Goal: Information Seeking & Learning: Find specific fact

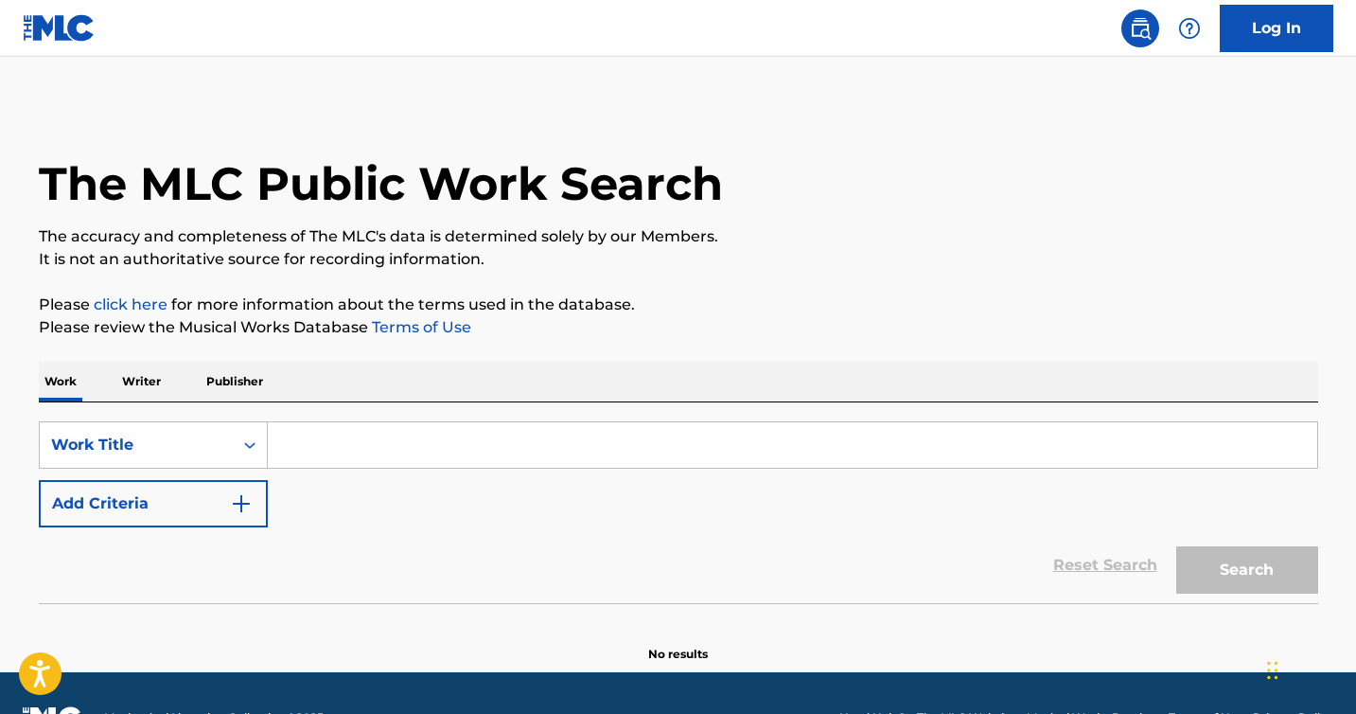
click at [431, 445] on input "Search Form" at bounding box center [793, 444] width 1050 height 45
paste input "Don’t You (Forget About Me)"
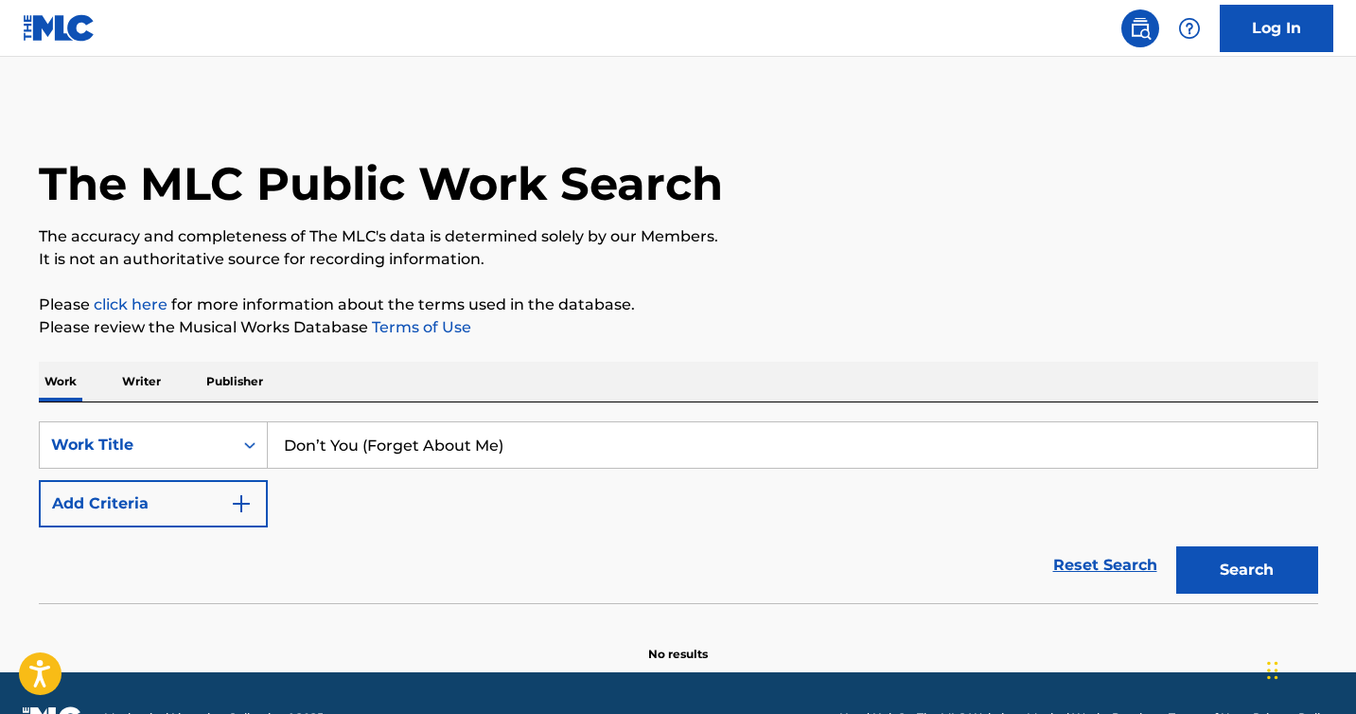
click at [1176, 546] on button "Search" at bounding box center [1247, 569] width 142 height 47
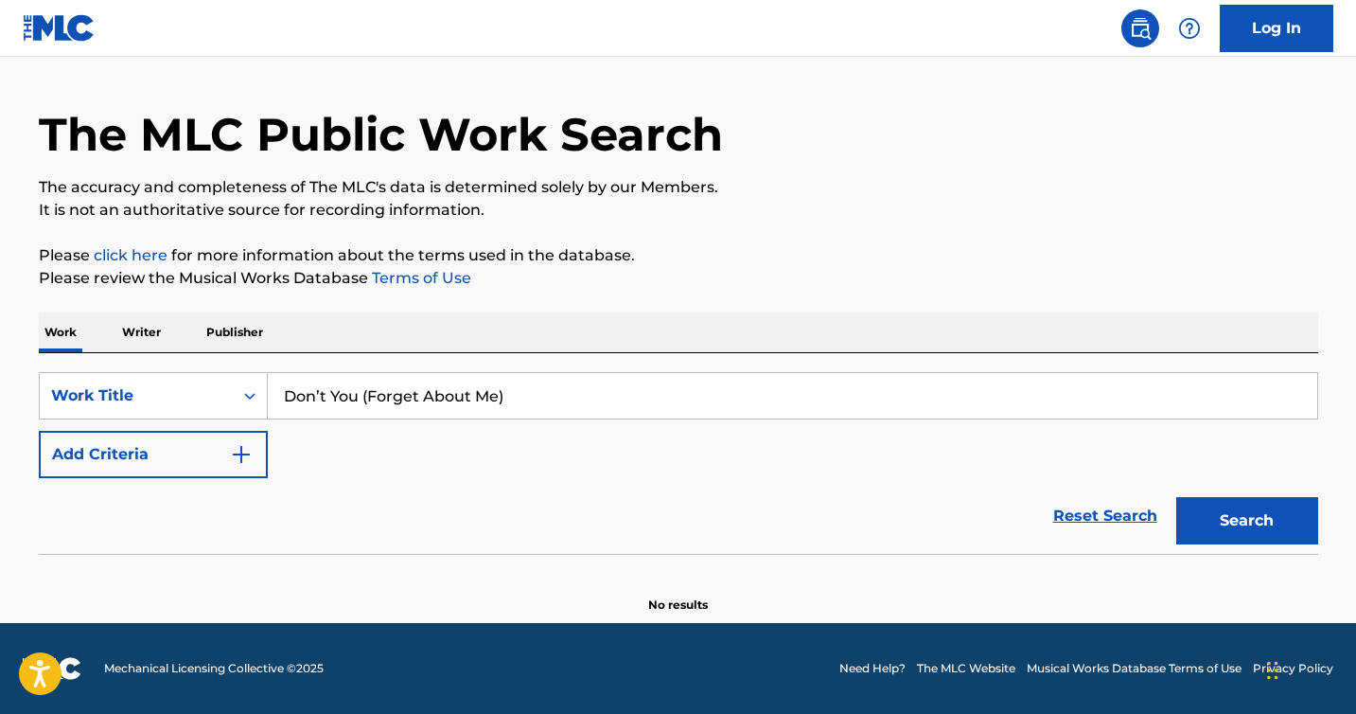
click at [1176, 497] on button "Search" at bounding box center [1247, 520] width 142 height 47
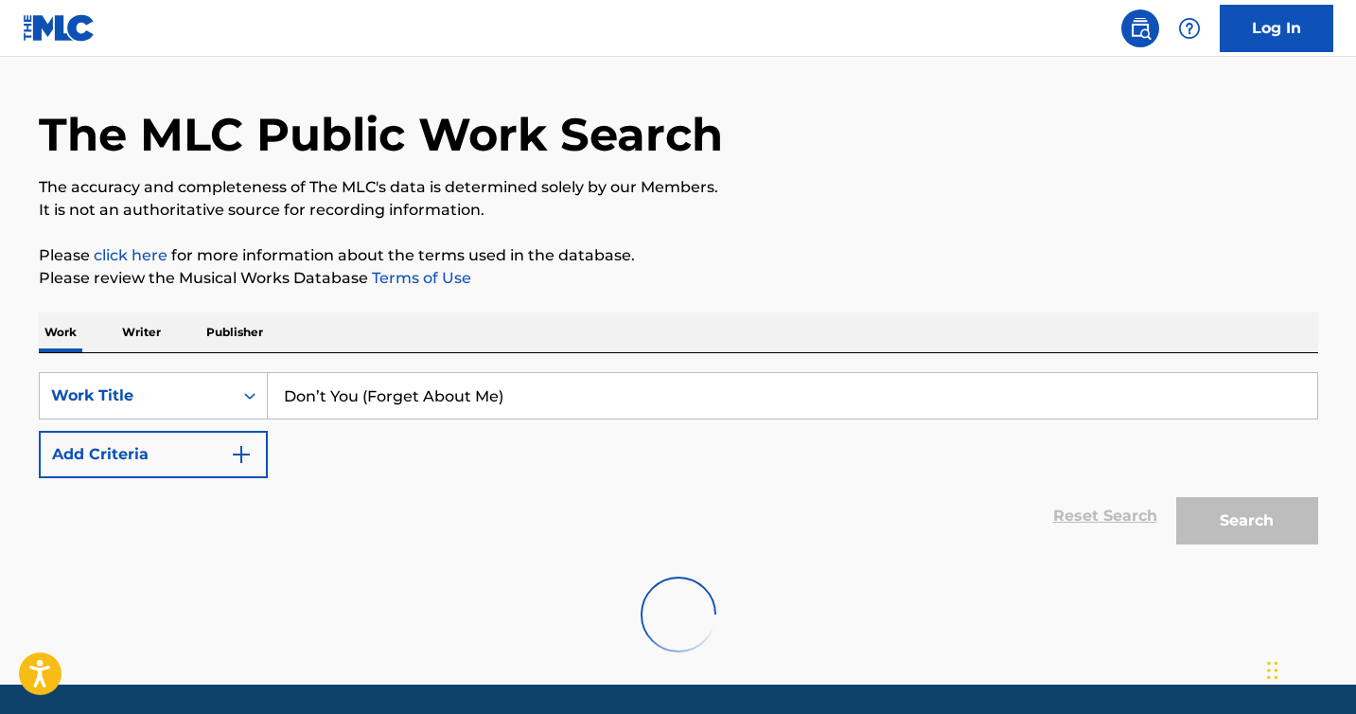
scroll to position [111, 0]
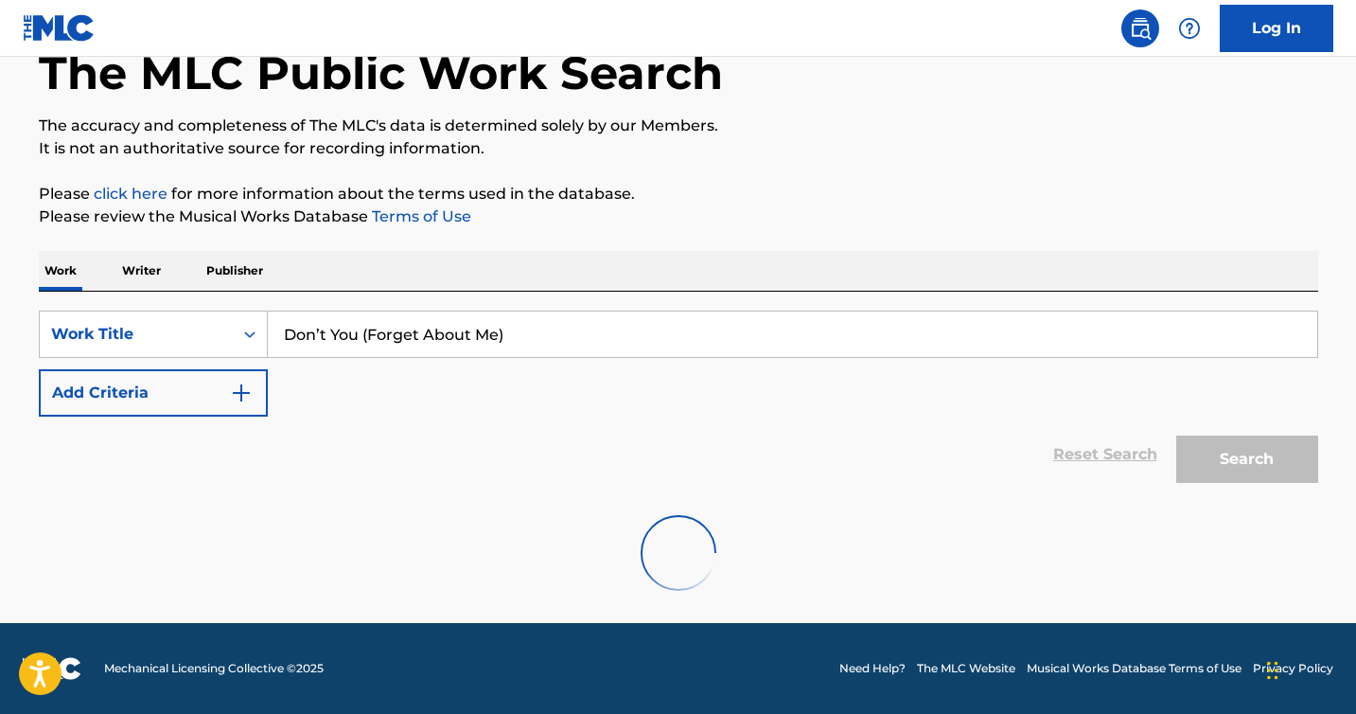
drag, startPoint x: 525, startPoint y: 336, endPoint x: 163, endPoint y: 306, distance: 363.7
click at [163, 306] on div "SearchWithCriteria520a4147-cc7b-42a4-8e7f-a19726f5791d Work Title Don’t You (Fo…" at bounding box center [679, 391] width 1280 height 201
paste input "Search Form"
type input "Don’t You"
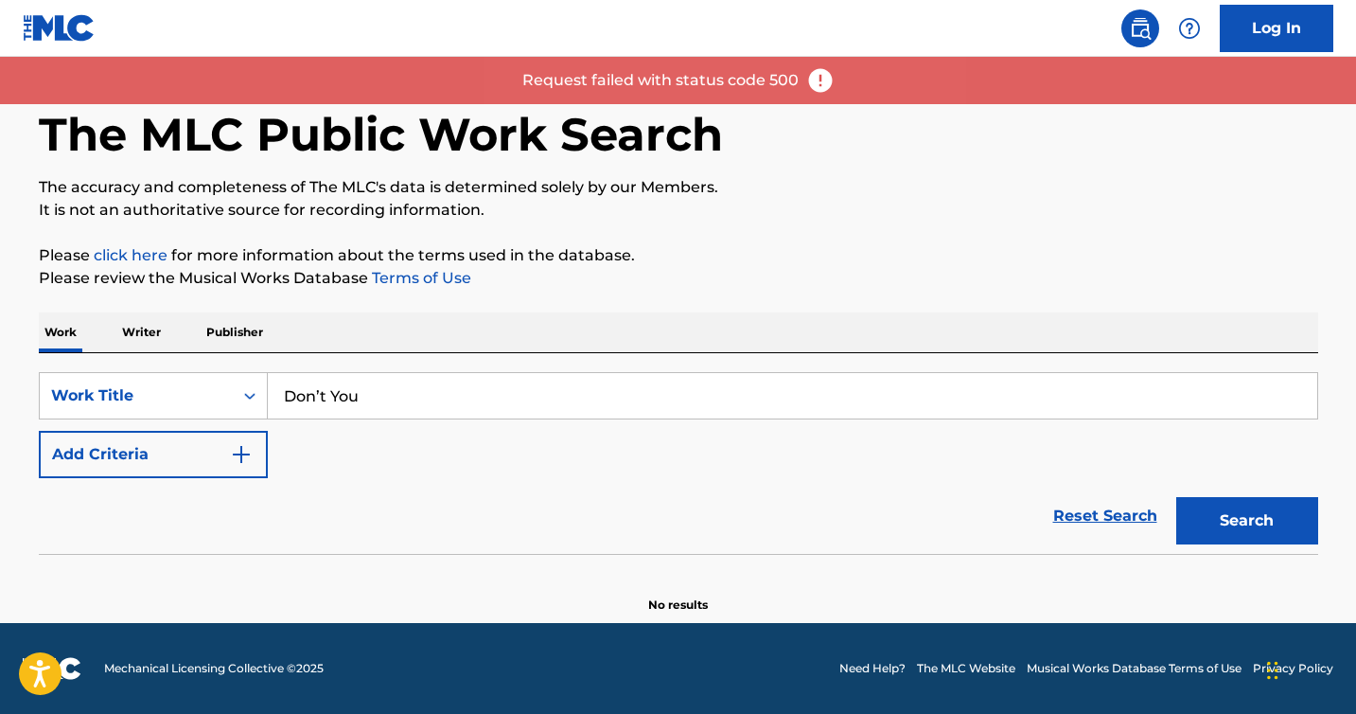
click at [1176, 497] on button "Search" at bounding box center [1247, 520] width 142 height 47
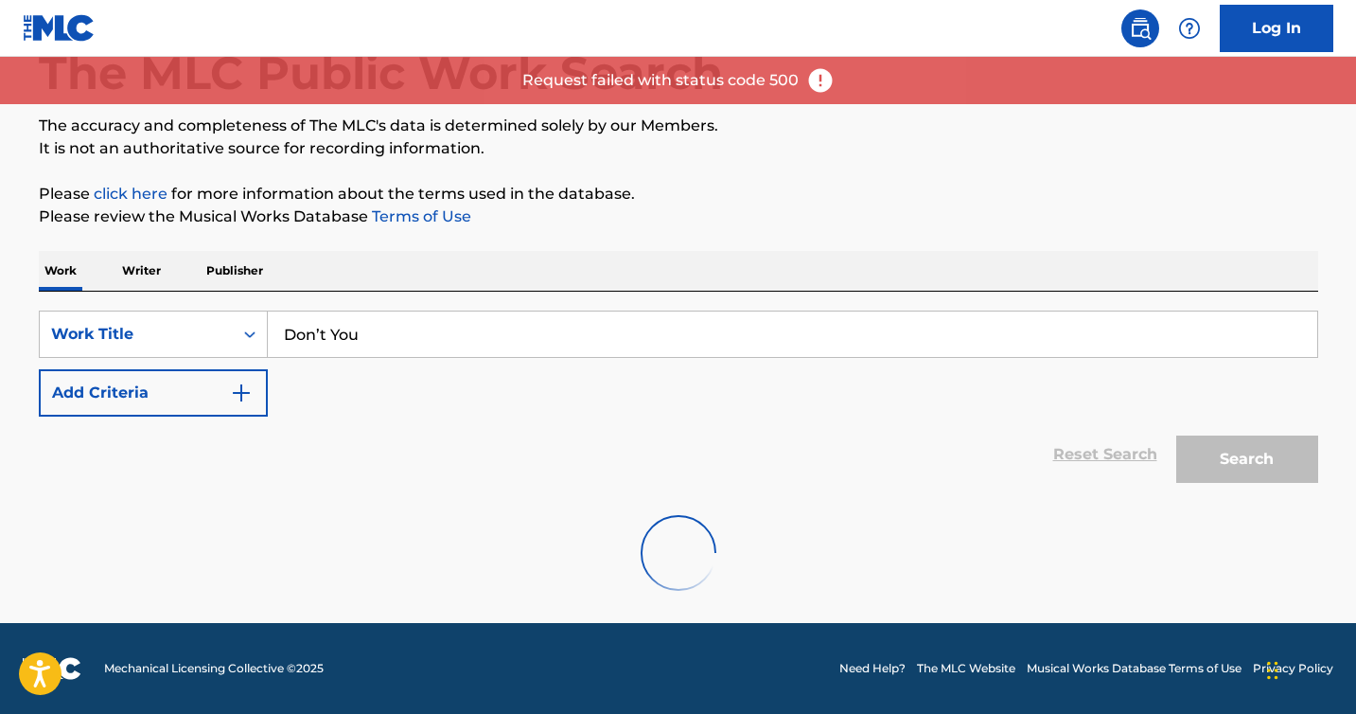
click at [591, 343] on input "Don’t You" at bounding box center [793, 333] width 1050 height 45
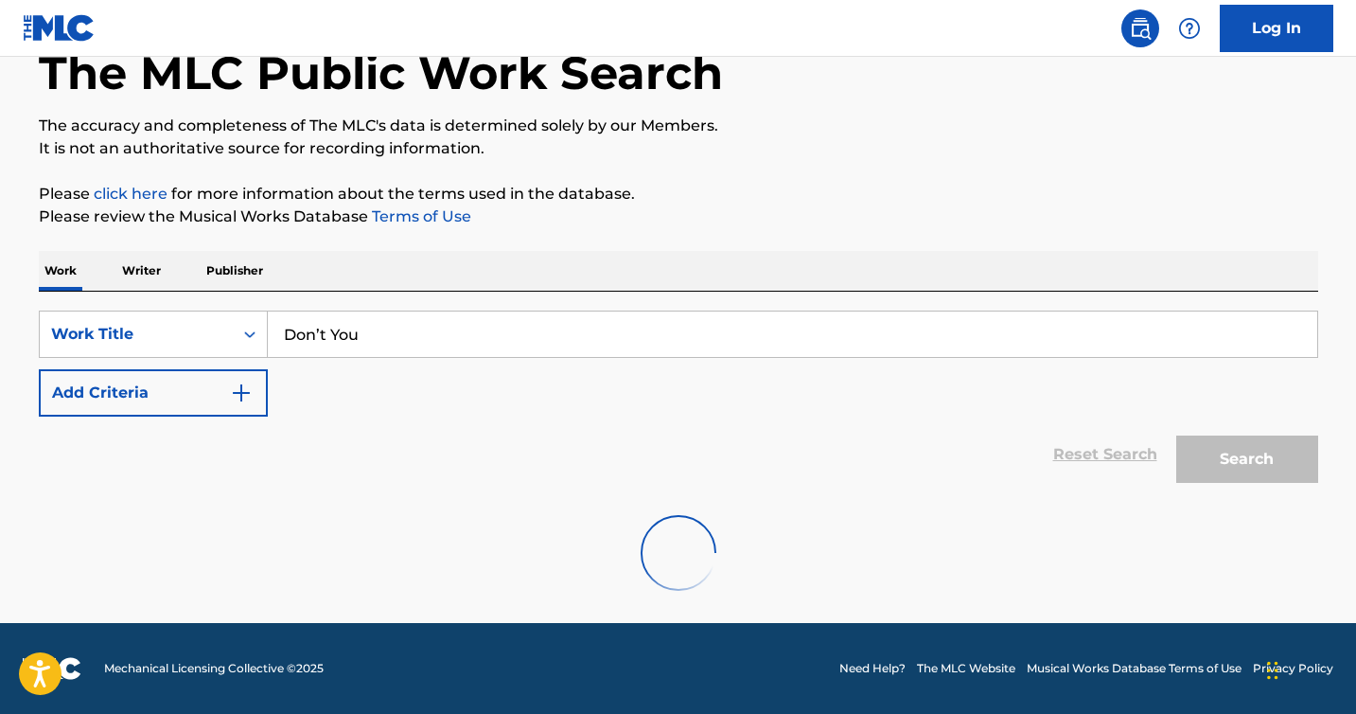
click at [718, 314] on input "Don’t You" at bounding box center [793, 333] width 1050 height 45
click at [779, 262] on div "Work Writer Publisher" at bounding box center [679, 271] width 1280 height 40
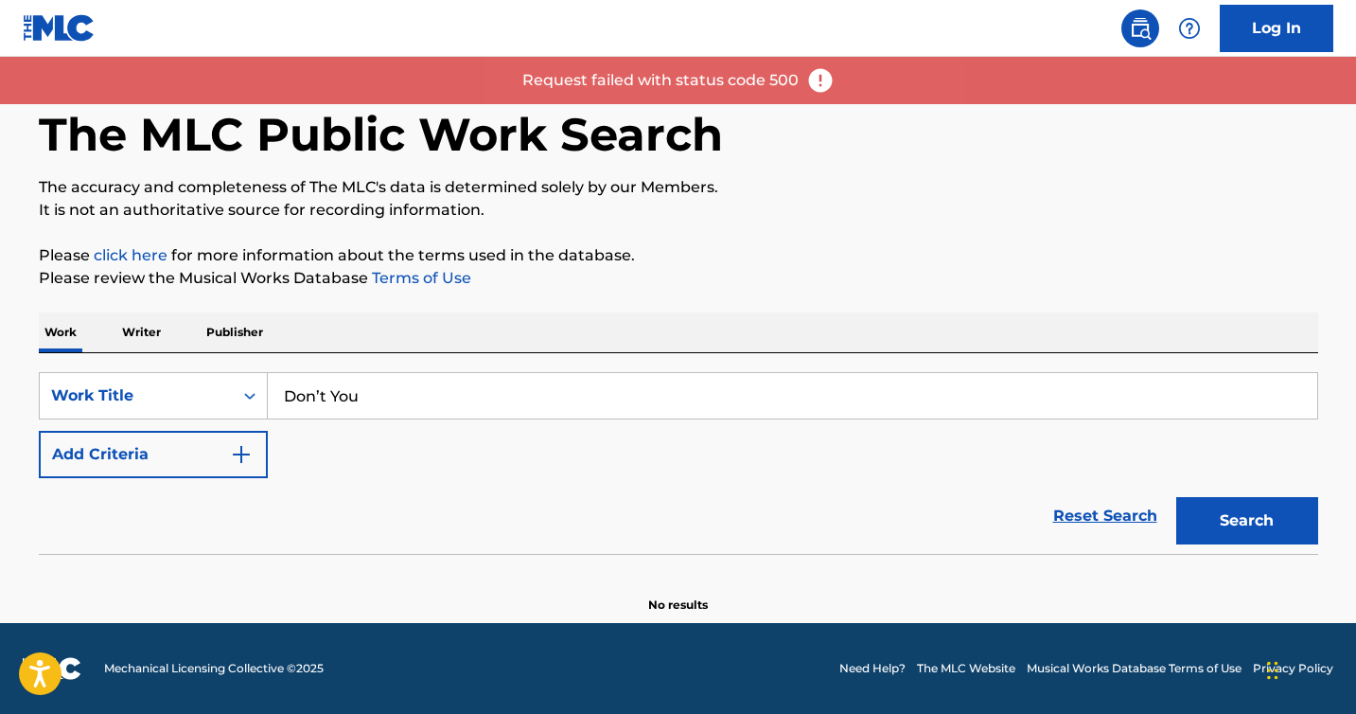
scroll to position [49, 0]
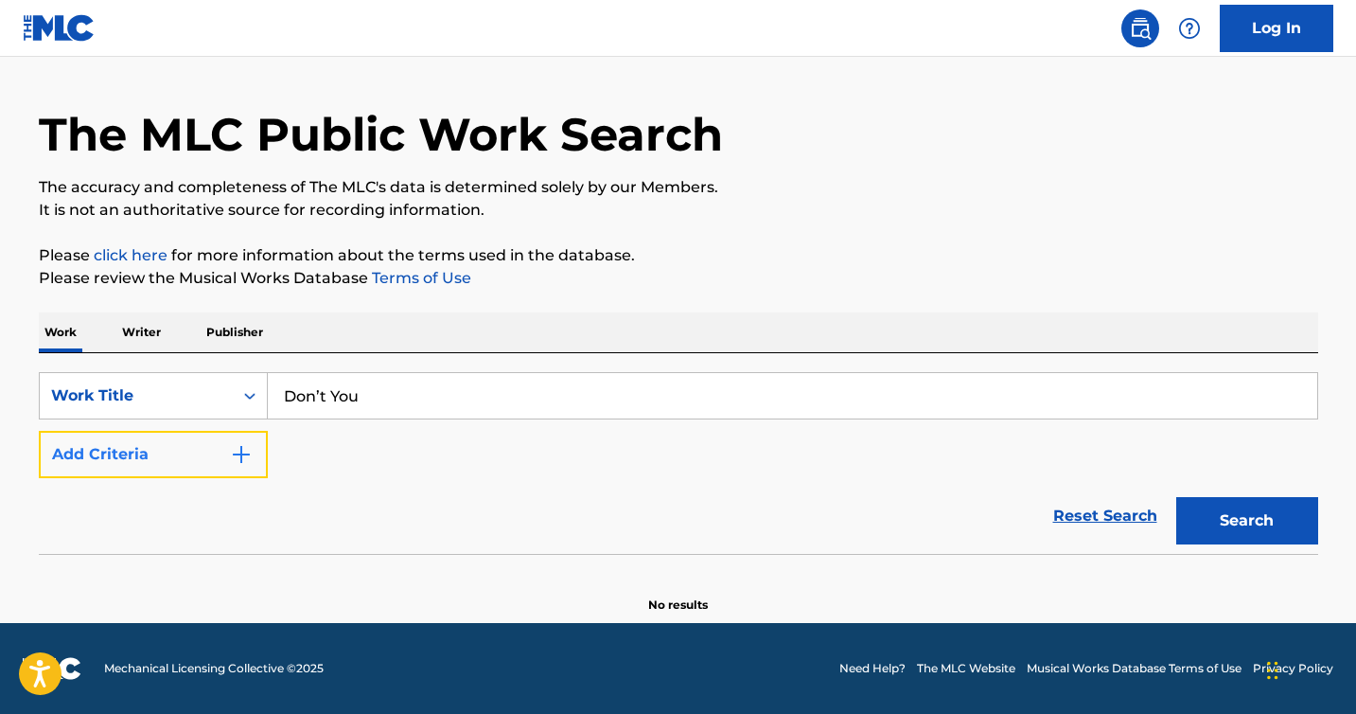
click at [249, 441] on button "Add Criteria" at bounding box center [153, 454] width 229 height 47
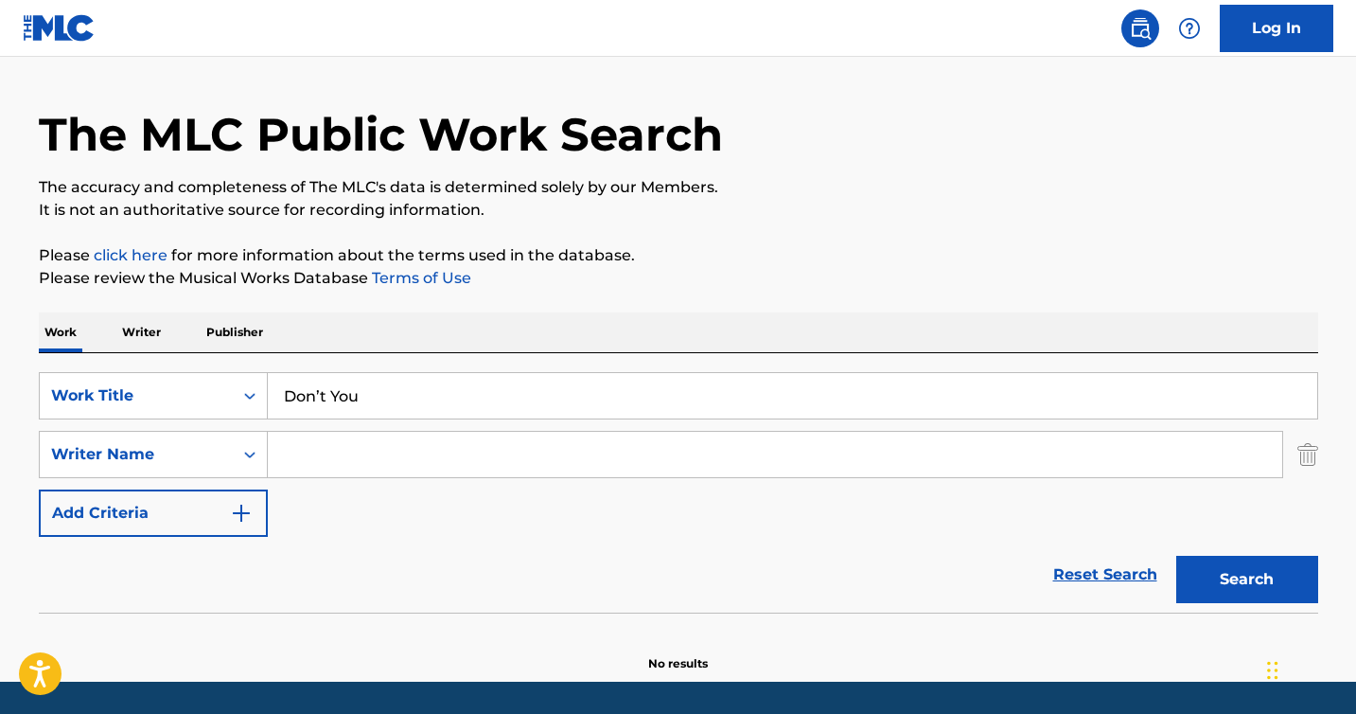
click at [352, 450] on input "Search Form" at bounding box center [775, 454] width 1015 height 45
paste input "Keith Forsey"
type input "Keith Forsey"
click at [1176, 556] on button "Search" at bounding box center [1247, 579] width 142 height 47
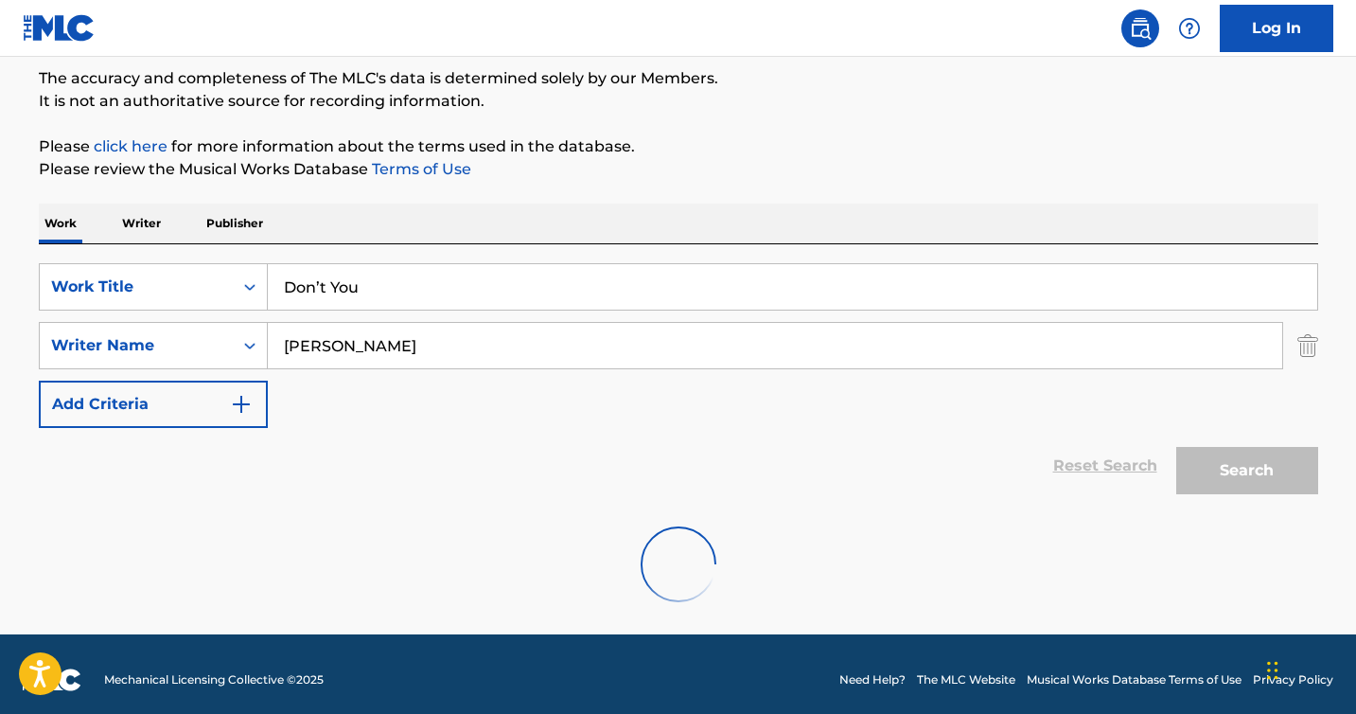
scroll to position [108, 0]
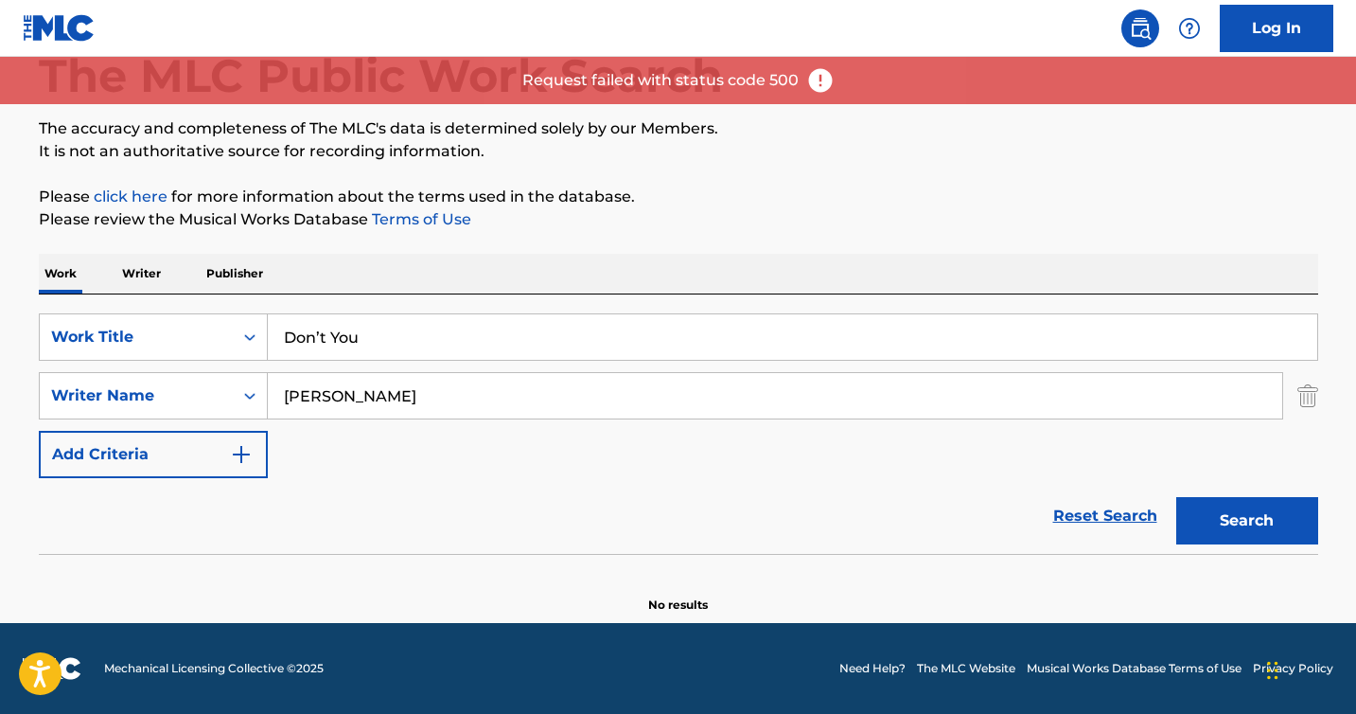
click at [806, 94] on img at bounding box center [820, 80] width 28 height 28
click at [816, 87] on img at bounding box center [820, 80] width 28 height 28
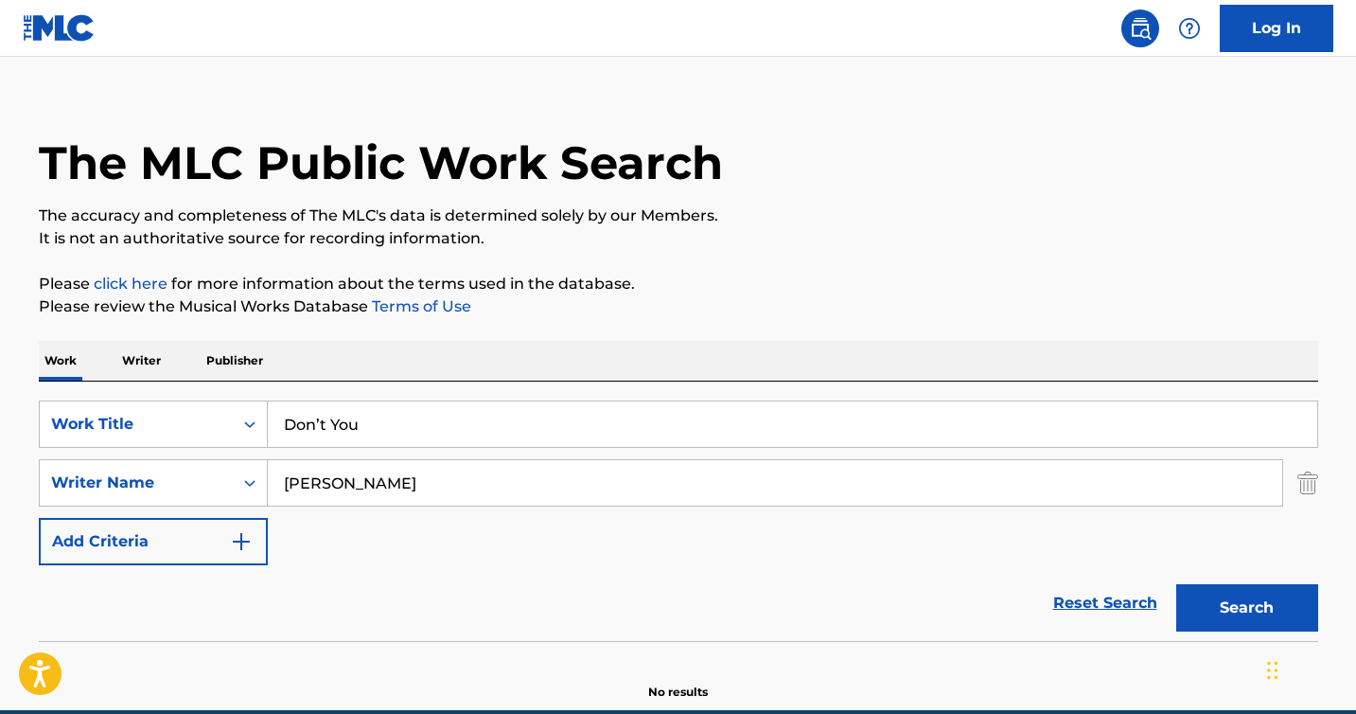
scroll to position [0, 0]
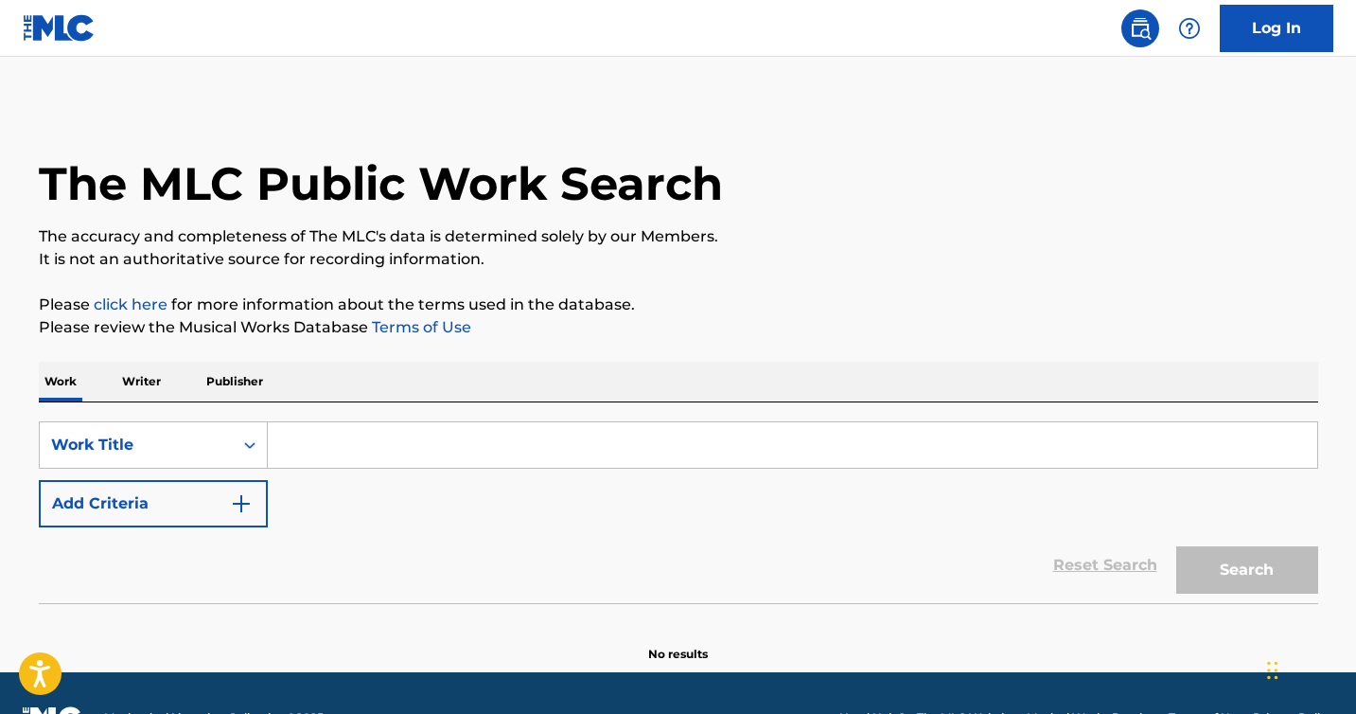
click at [486, 430] on input "Search Form" at bounding box center [793, 444] width 1050 height 45
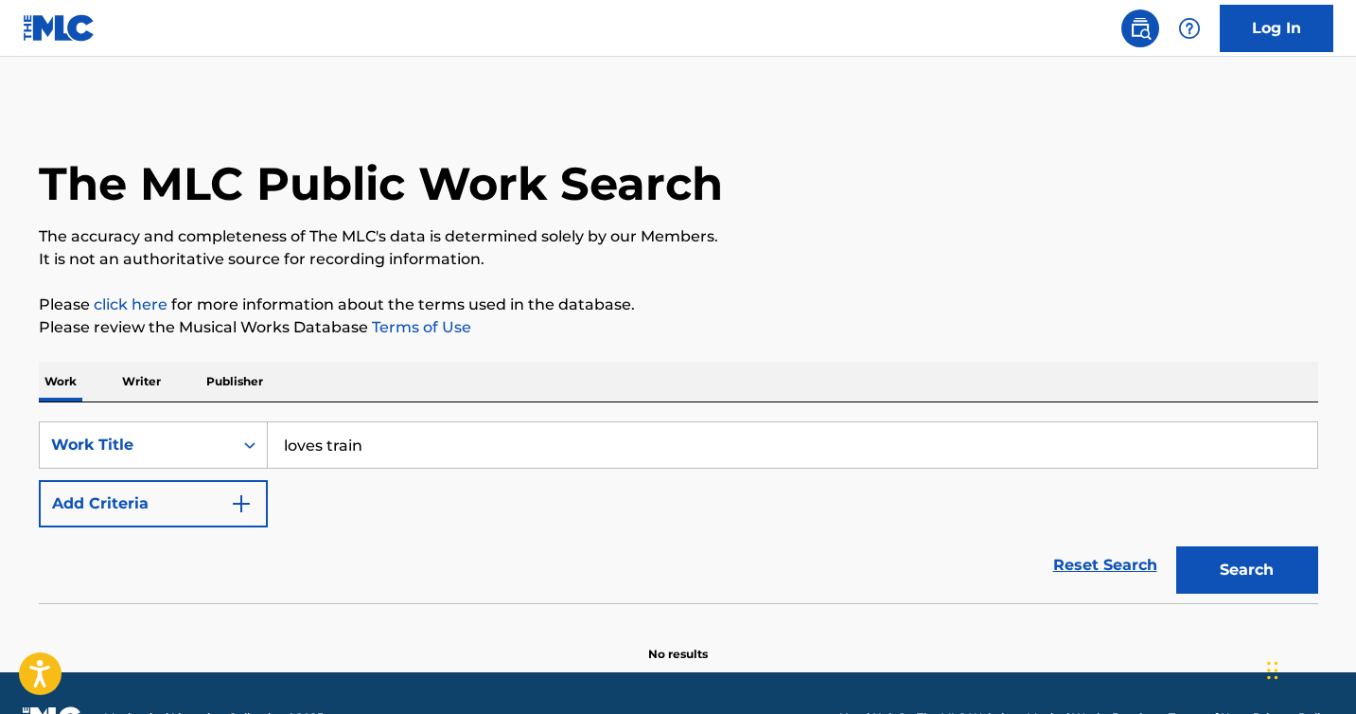
click at [1176, 546] on button "Search" at bounding box center [1247, 569] width 142 height 47
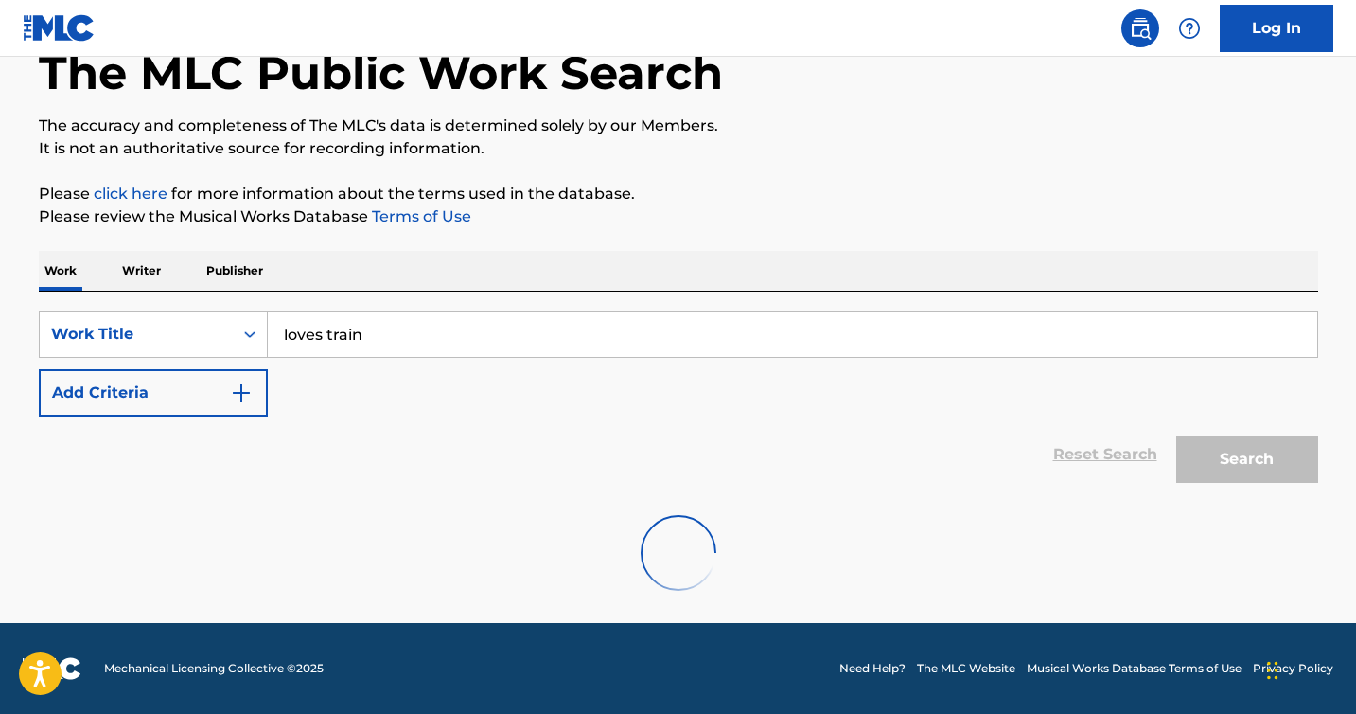
scroll to position [49, 0]
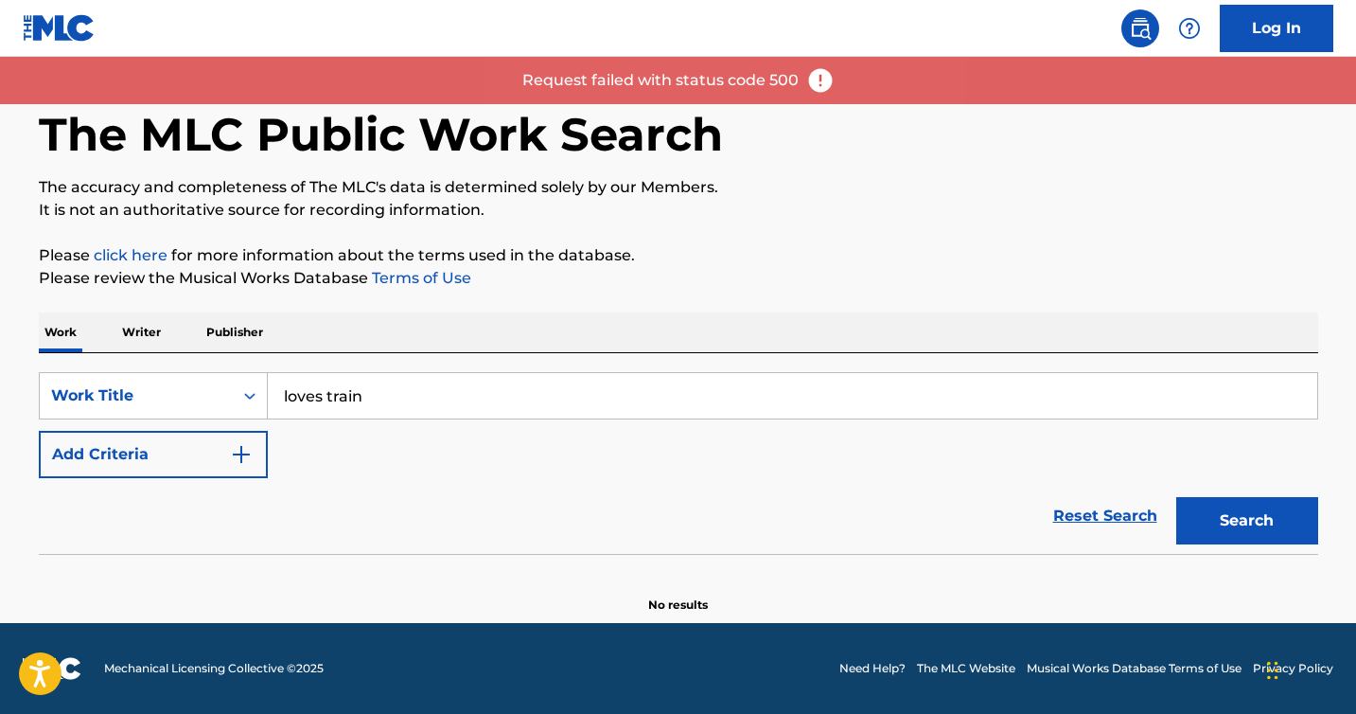
drag, startPoint x: 532, startPoint y: 395, endPoint x: 330, endPoint y: 380, distance: 202.2
click at [330, 380] on input "loves train" at bounding box center [793, 395] width 1050 height 45
type input "walk this way"
click at [1176, 497] on button "Search" at bounding box center [1247, 520] width 142 height 47
click at [843, 195] on p "The accuracy and completeness of The MLC's data is determined solely by our Mem…" at bounding box center [679, 187] width 1280 height 23
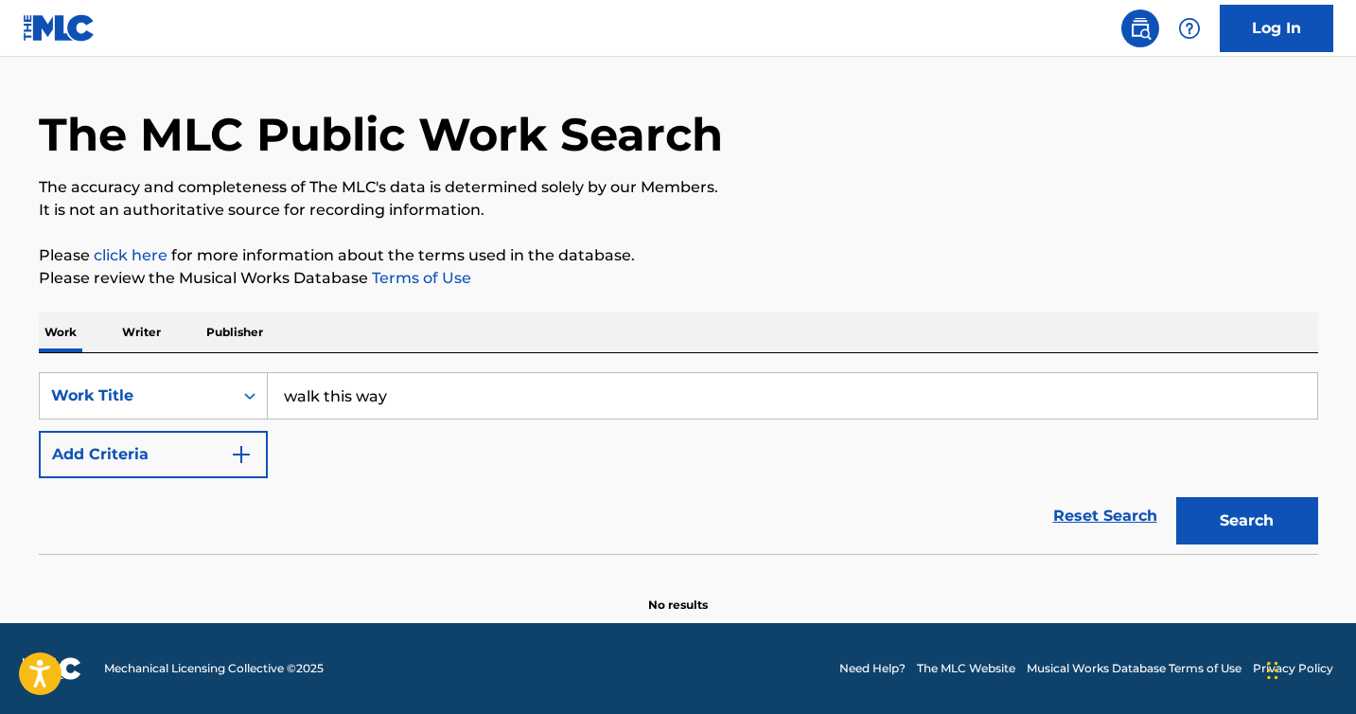
click at [510, 394] on input "walk this way" at bounding box center [793, 395] width 1050 height 45
click at [1176, 497] on button "Search" at bounding box center [1247, 520] width 142 height 47
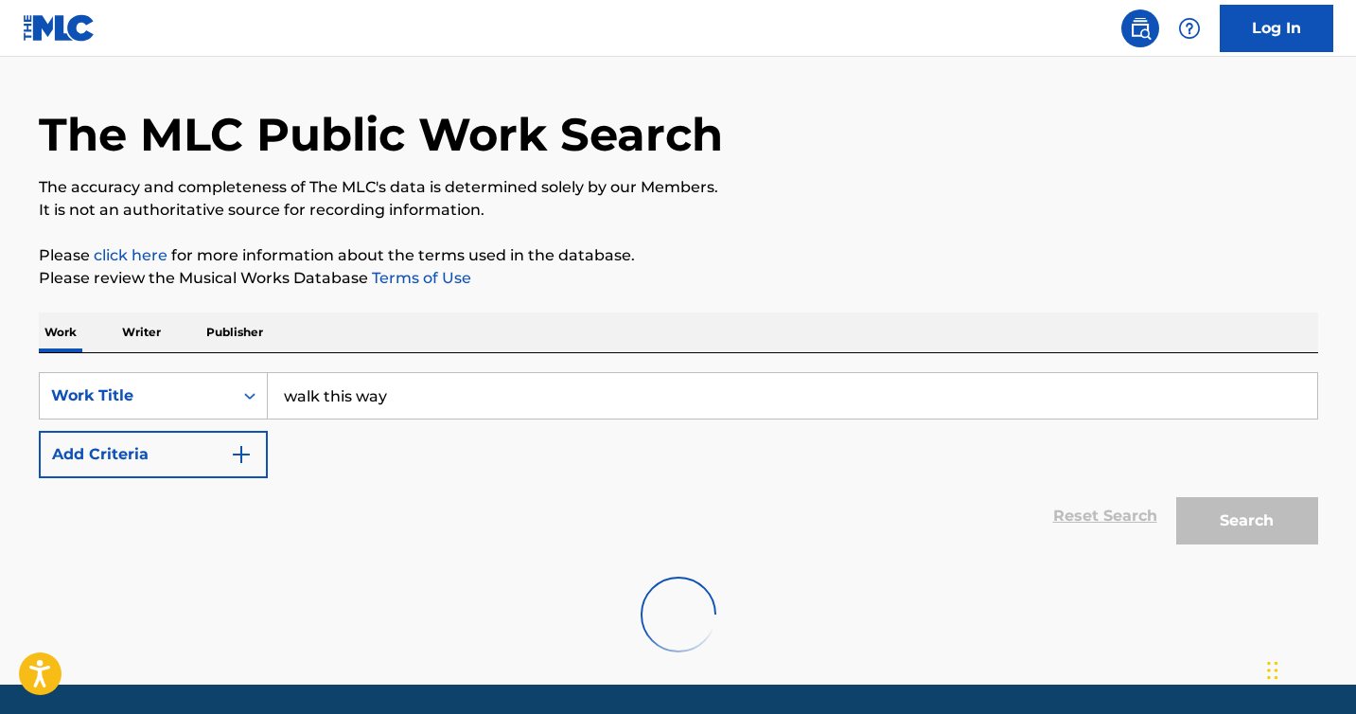
scroll to position [111, 0]
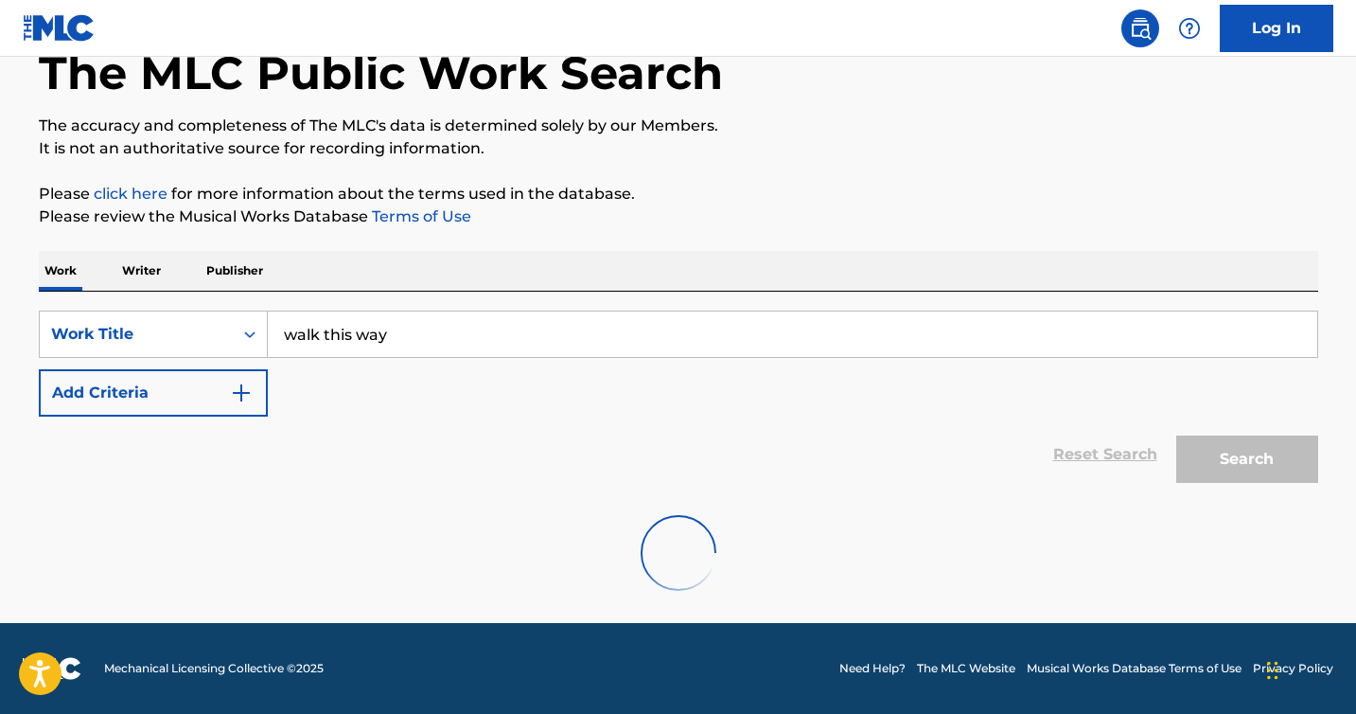
click at [768, 338] on input "walk this way" at bounding box center [793, 333] width 1050 height 45
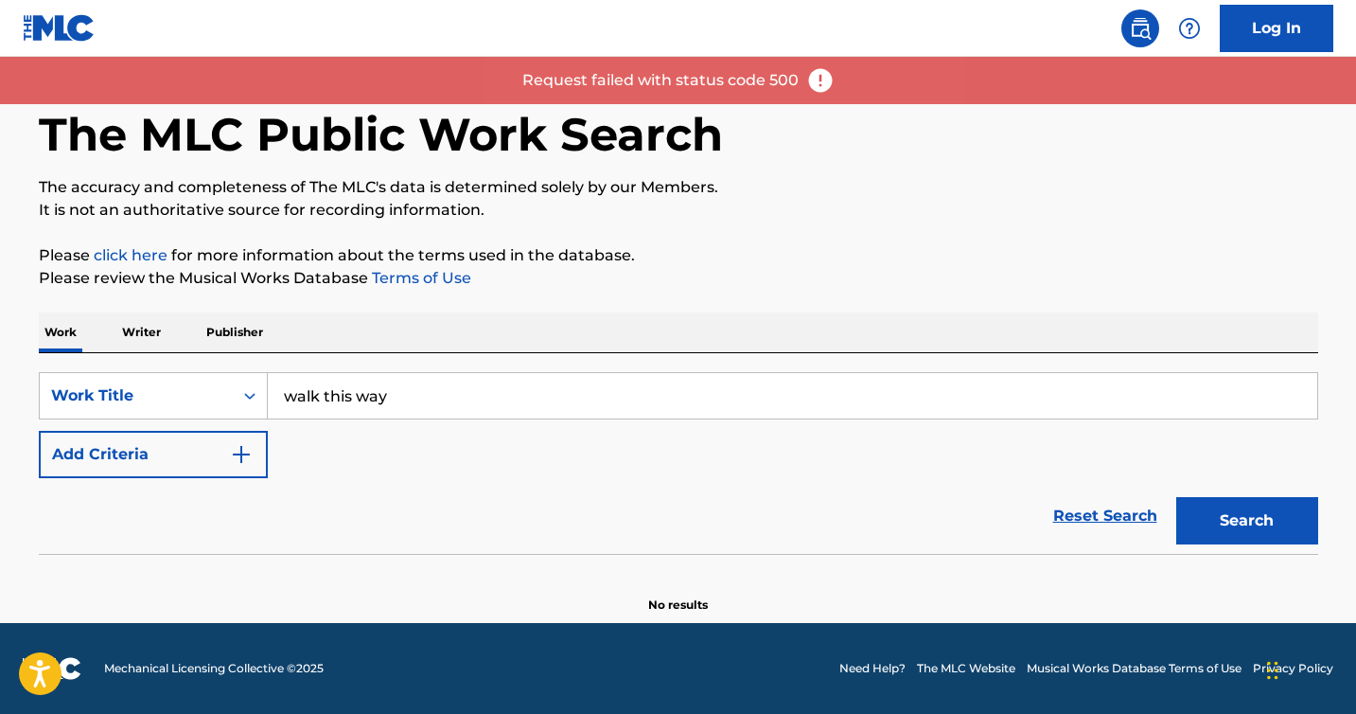
scroll to position [49, 0]
click at [803, 322] on div "Work Writer Publisher" at bounding box center [679, 332] width 1280 height 40
click at [53, 19] on img at bounding box center [59, 27] width 73 height 27
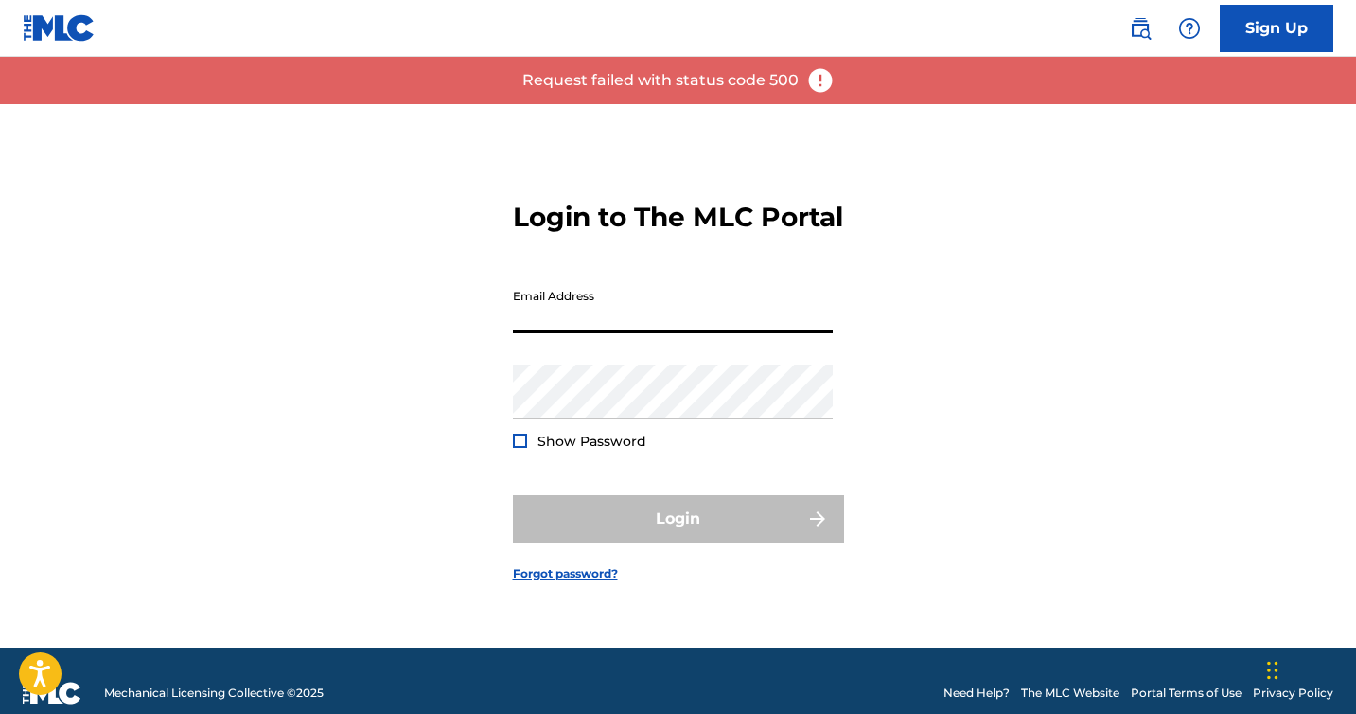
click at [609, 316] on input "Email Address" at bounding box center [673, 306] width 320 height 54
click at [913, 251] on div "Login to The MLC Portal Email Address Password Show Password Login Forgot passw…" at bounding box center [678, 375] width 1325 height 543
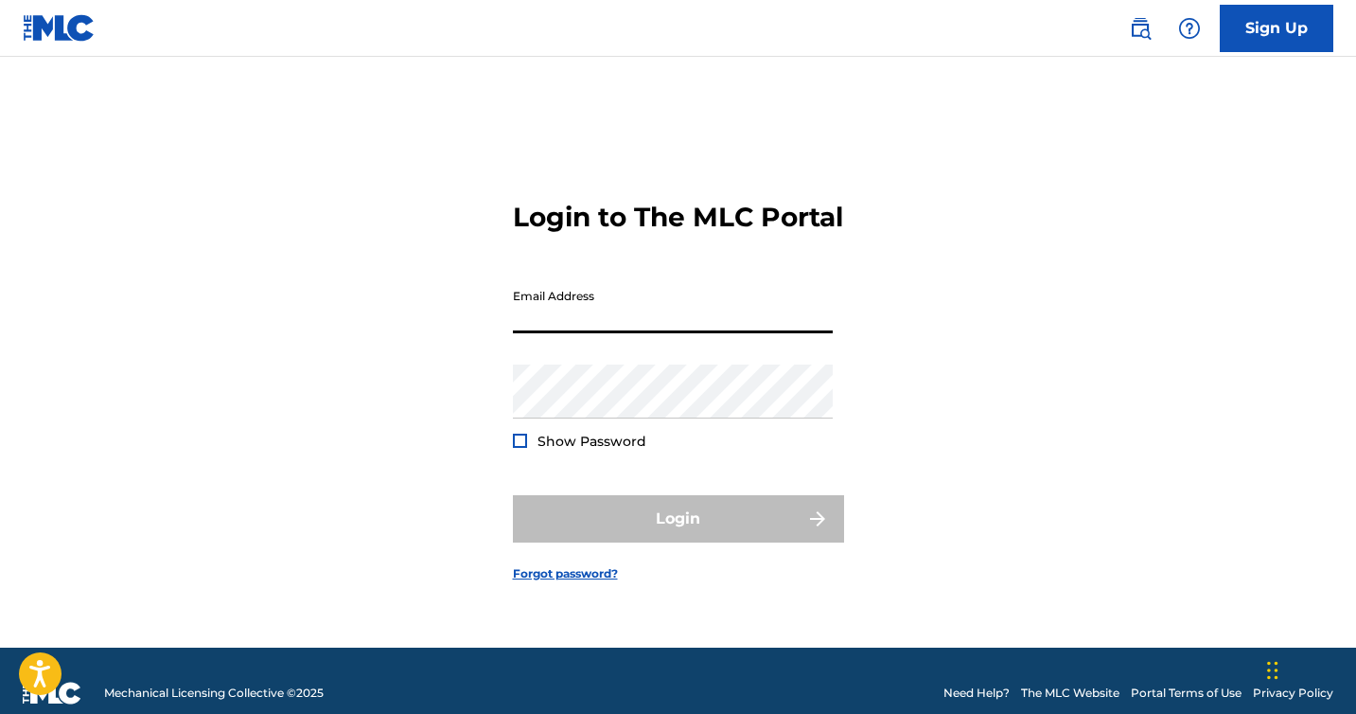
click at [598, 329] on input "Email Address" at bounding box center [673, 306] width 320 height 54
type input "4alexleon@gmail.com"
click at [995, 259] on div "Login to The MLC Portal Email Address 4alexleon@gmail.com Password Show Passwor…" at bounding box center [678, 375] width 1325 height 543
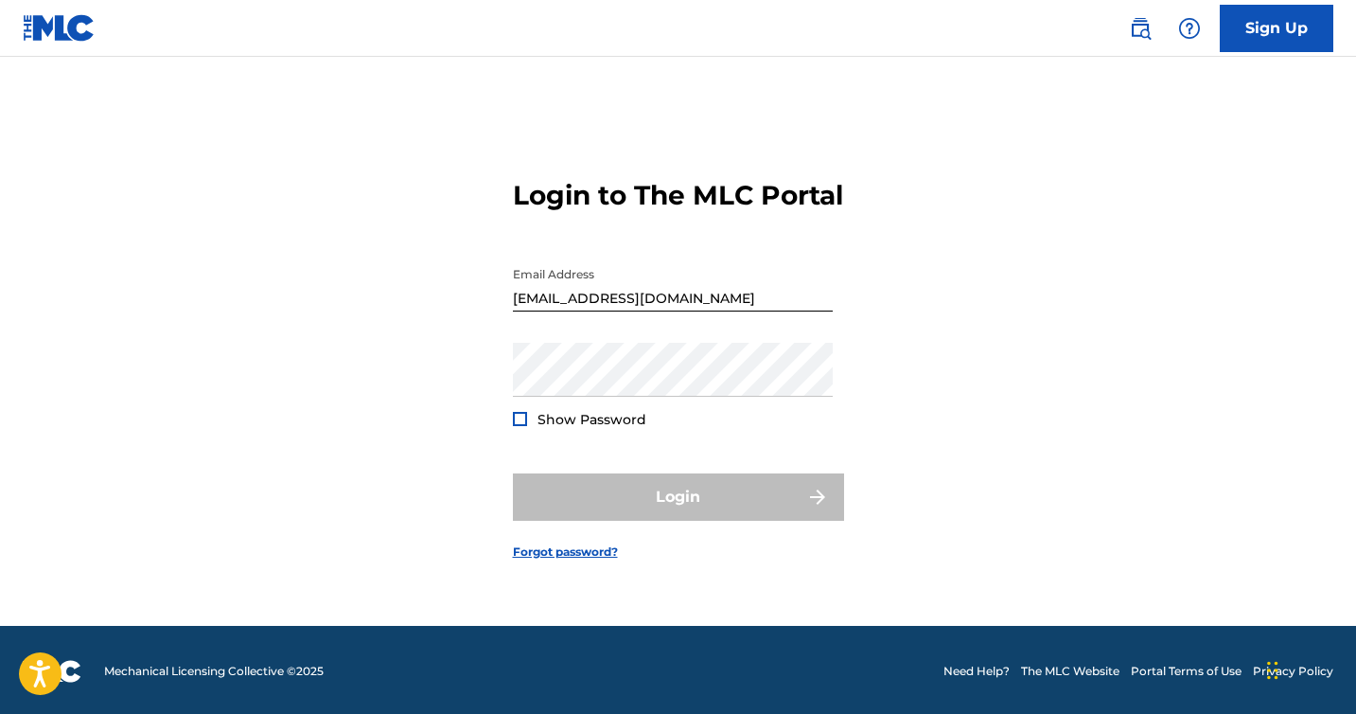
scroll to position [25, 0]
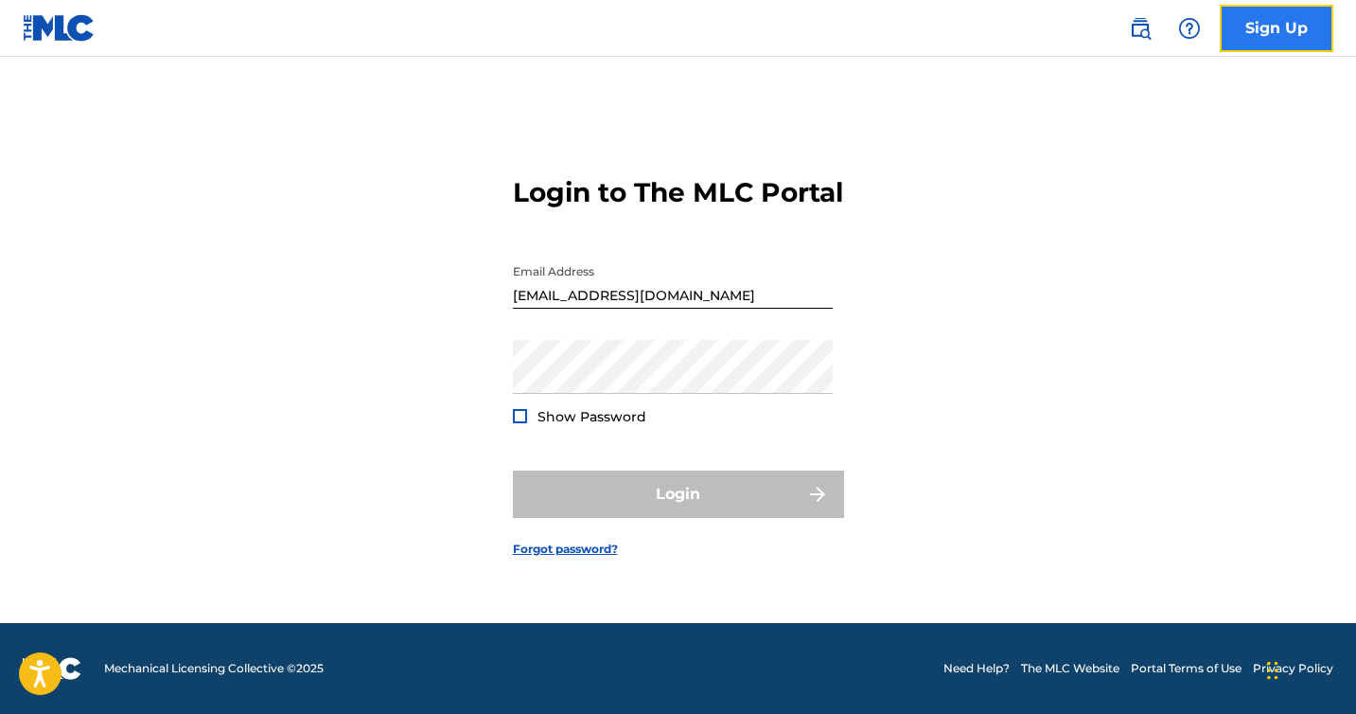
click at [1249, 39] on link "Sign Up" at bounding box center [1277, 28] width 114 height 47
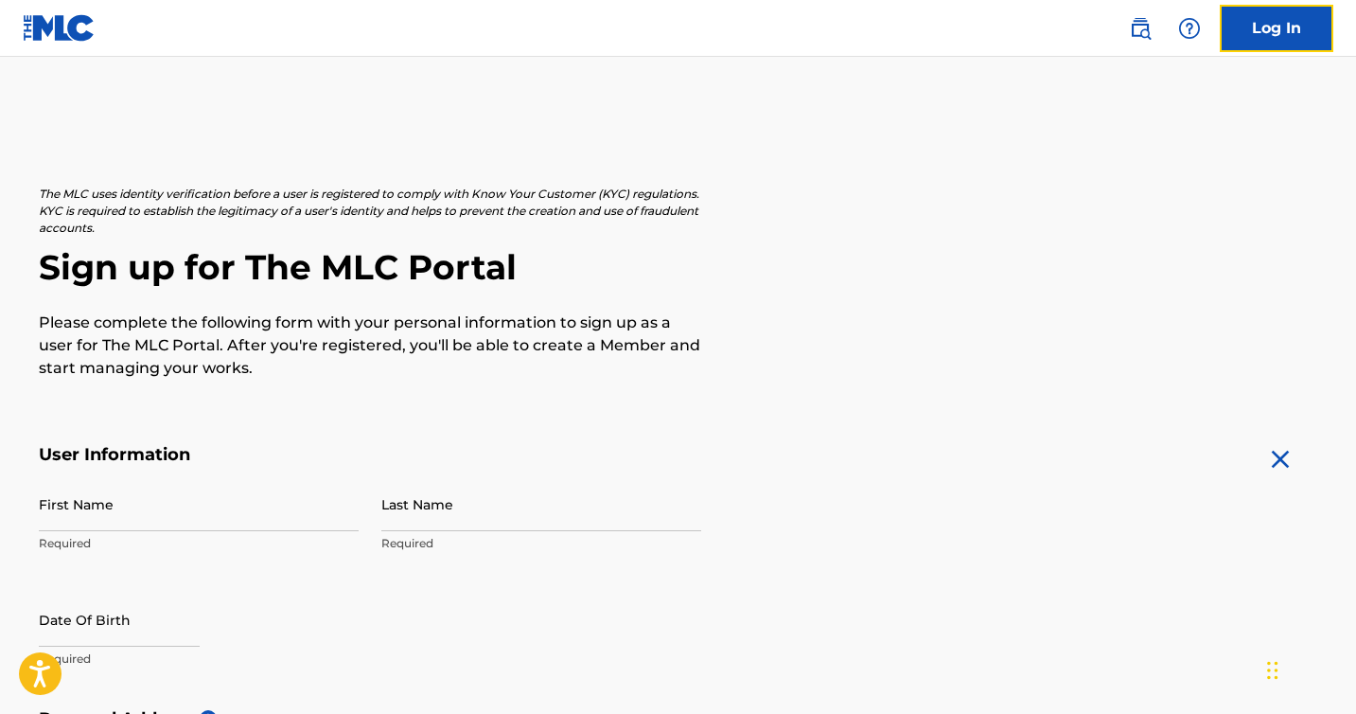
scroll to position [151, 0]
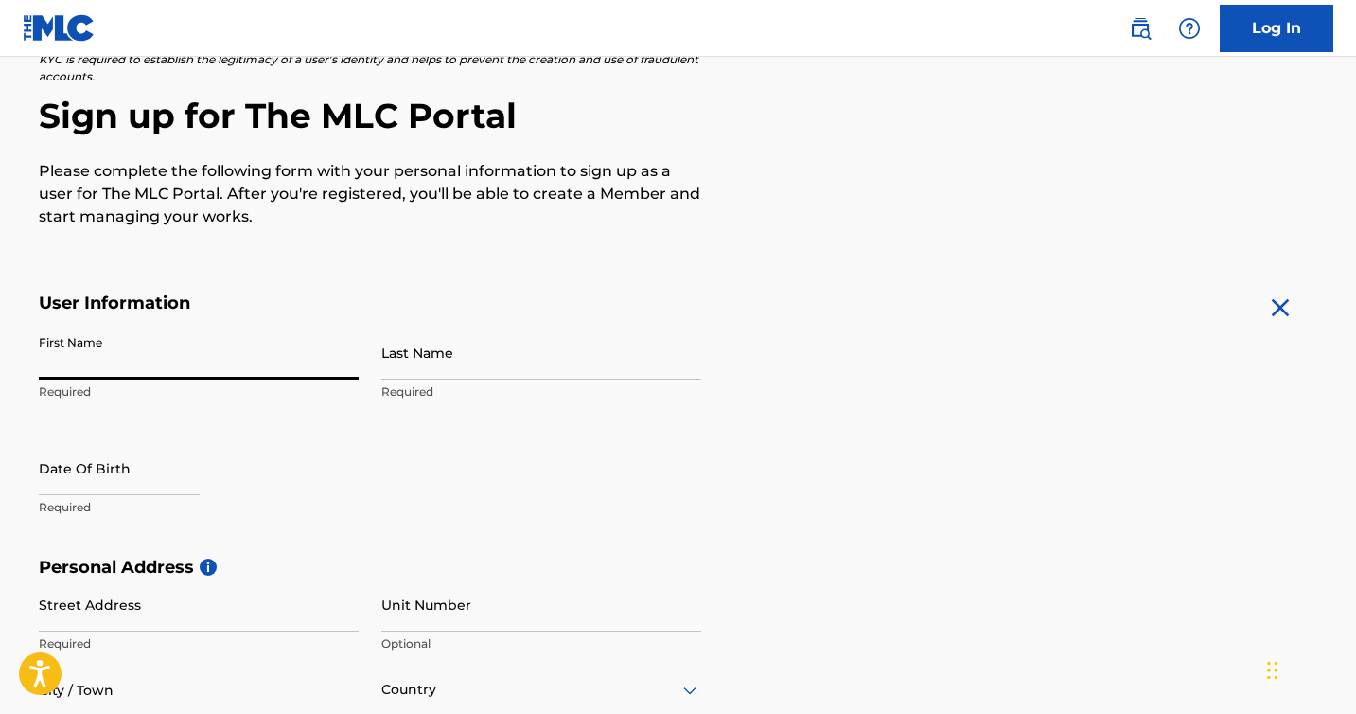
click at [254, 350] on input "First Name" at bounding box center [199, 353] width 320 height 54
click at [567, 208] on p "Please complete the following form with your personal information to sign up as…" at bounding box center [370, 194] width 662 height 68
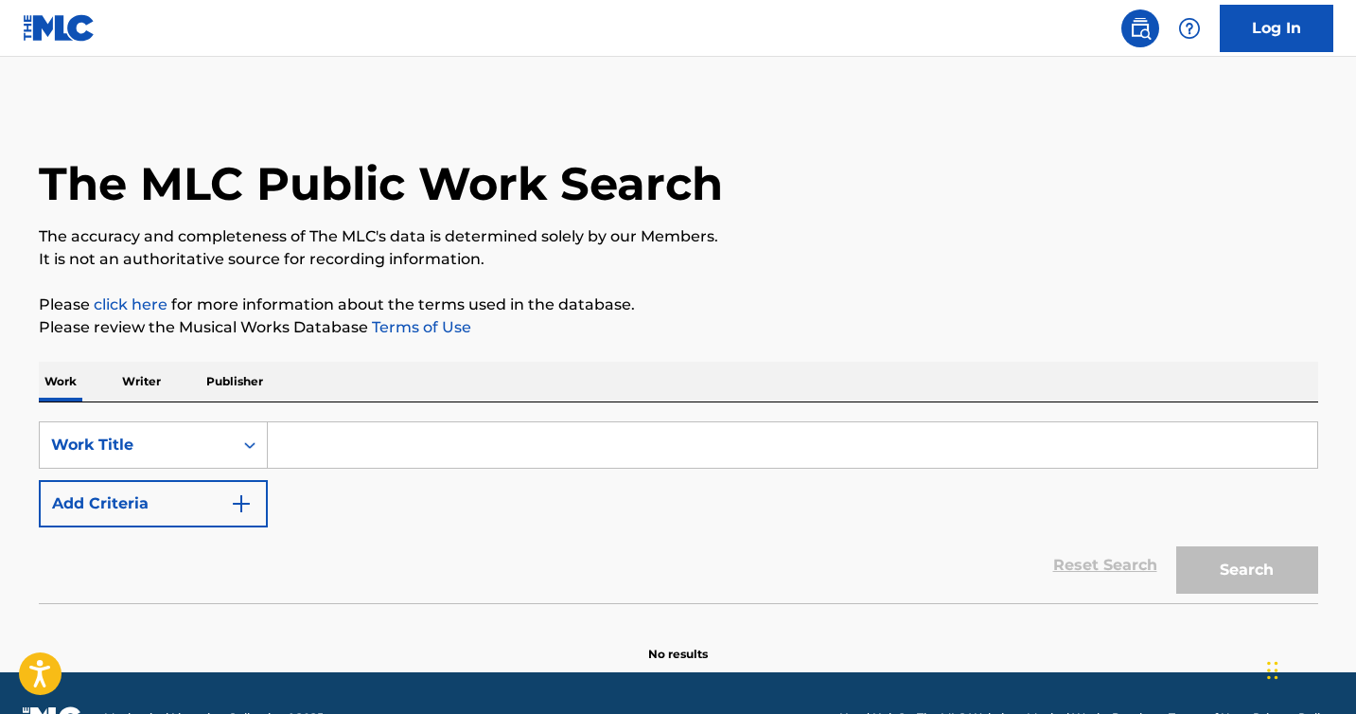
click at [482, 458] on input "Search Form" at bounding box center [793, 444] width 1050 height 45
paste input "Keith Forsey"
type input "K"
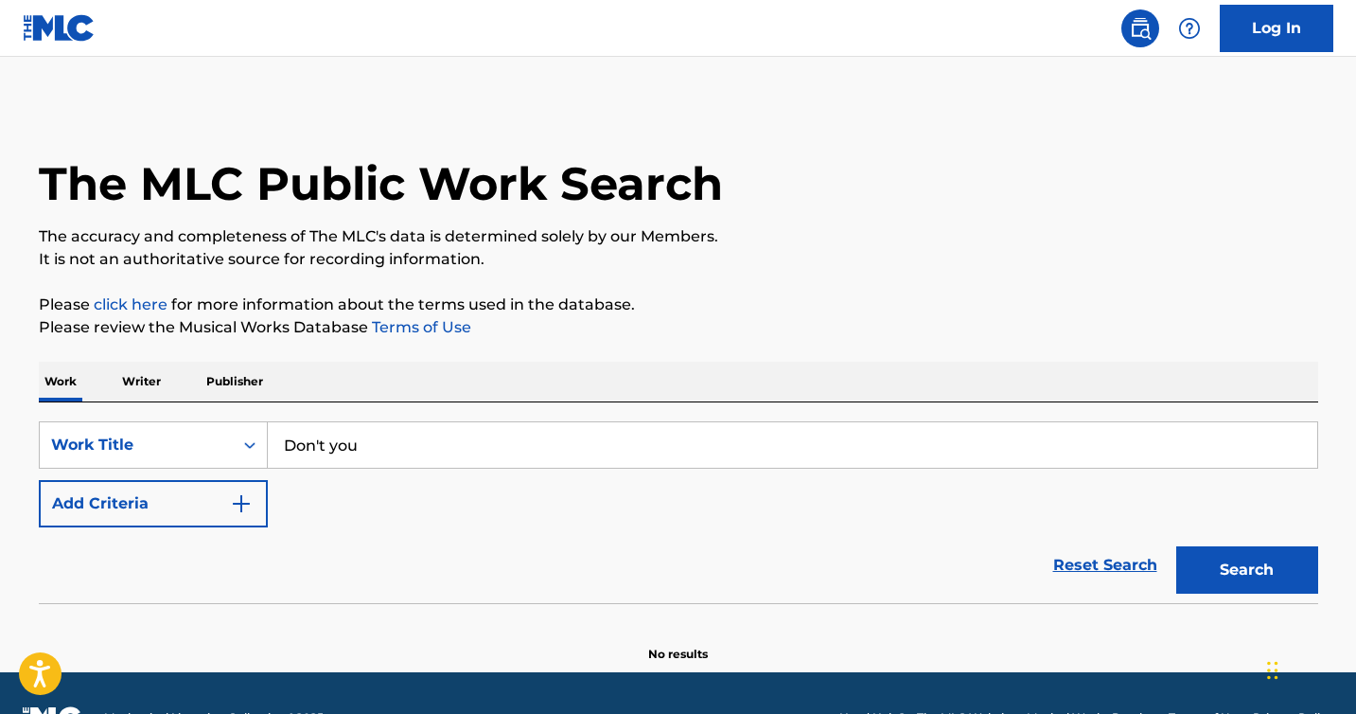
type input "Don't you"
click at [1176, 546] on button "Search" at bounding box center [1247, 569] width 142 height 47
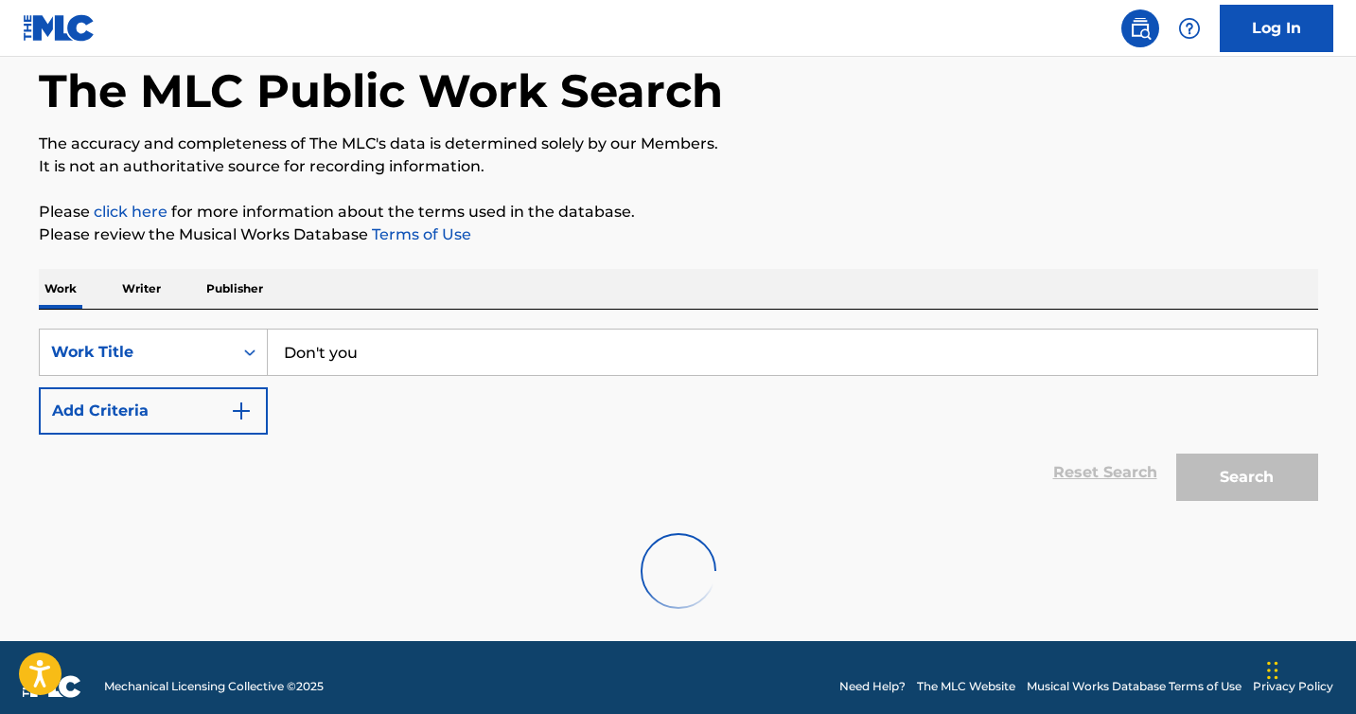
scroll to position [49, 0]
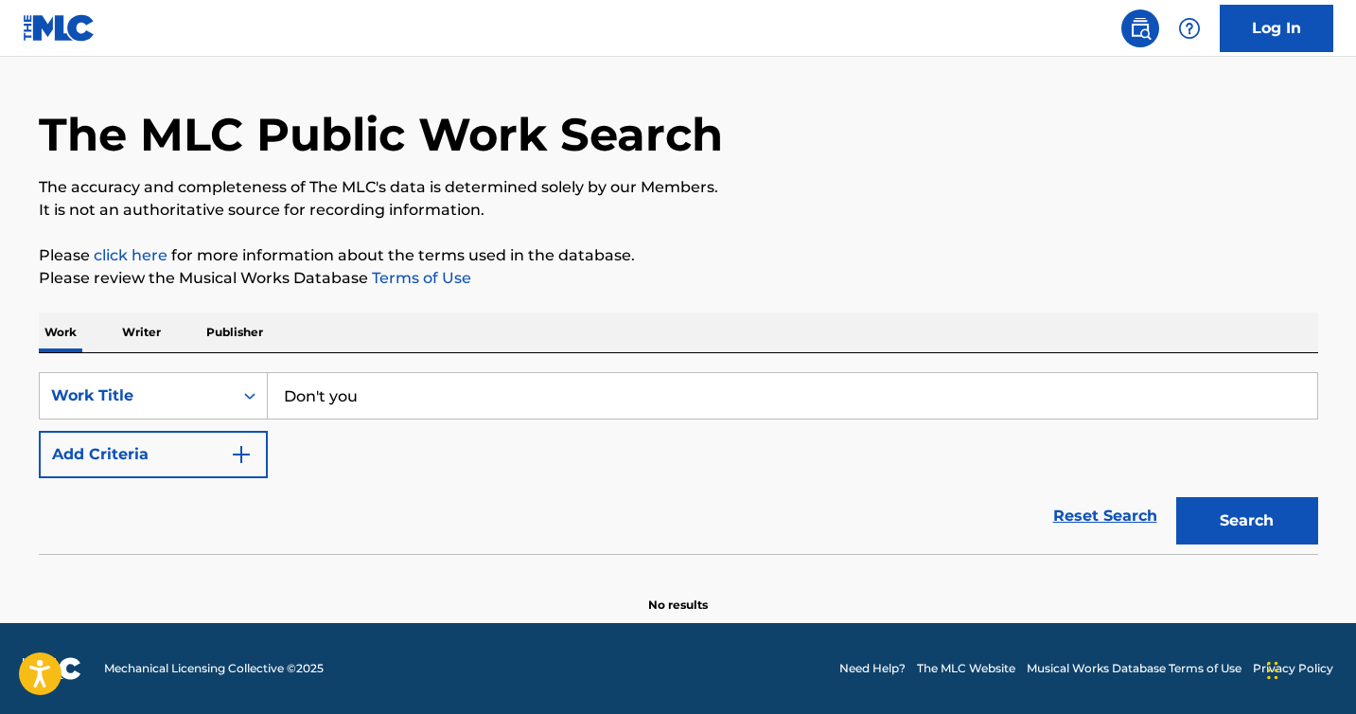
click at [631, 312] on div "Work Writer Publisher" at bounding box center [679, 332] width 1280 height 40
click at [1100, 522] on link "Reset Search" at bounding box center [1105, 516] width 123 height 42
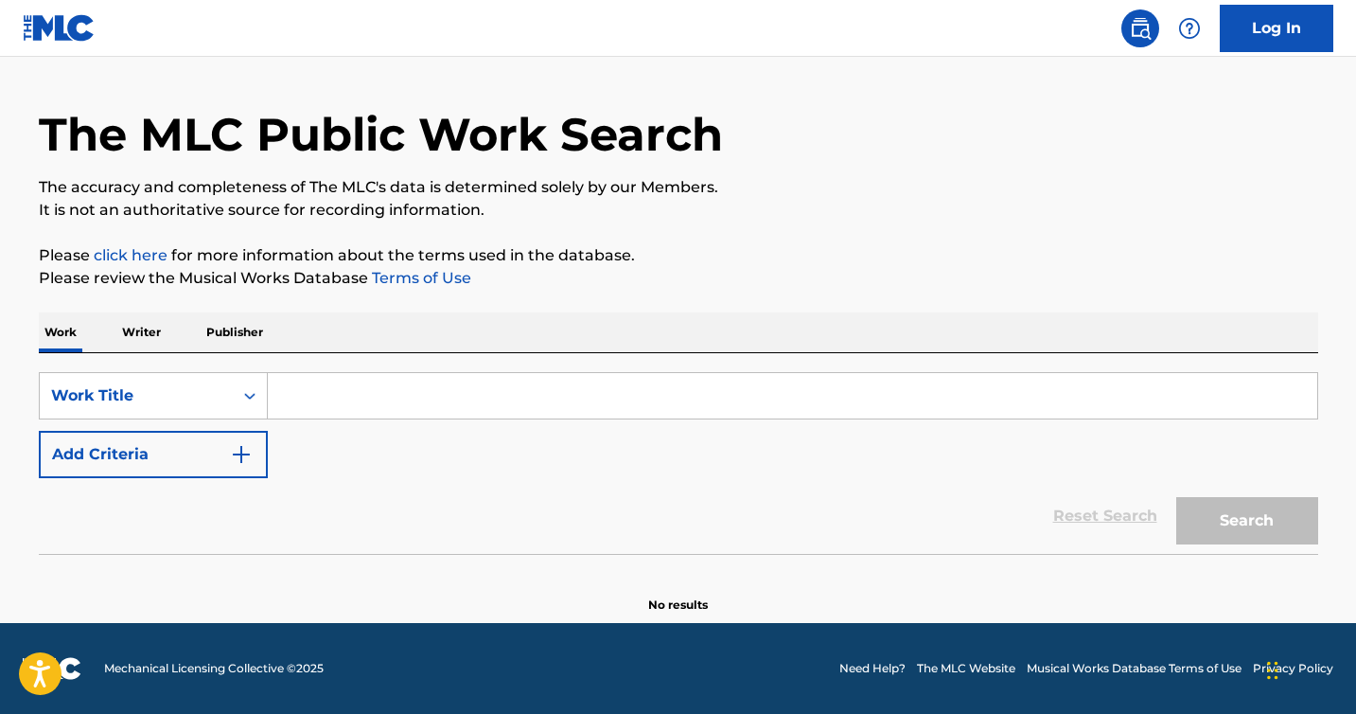
scroll to position [0, 0]
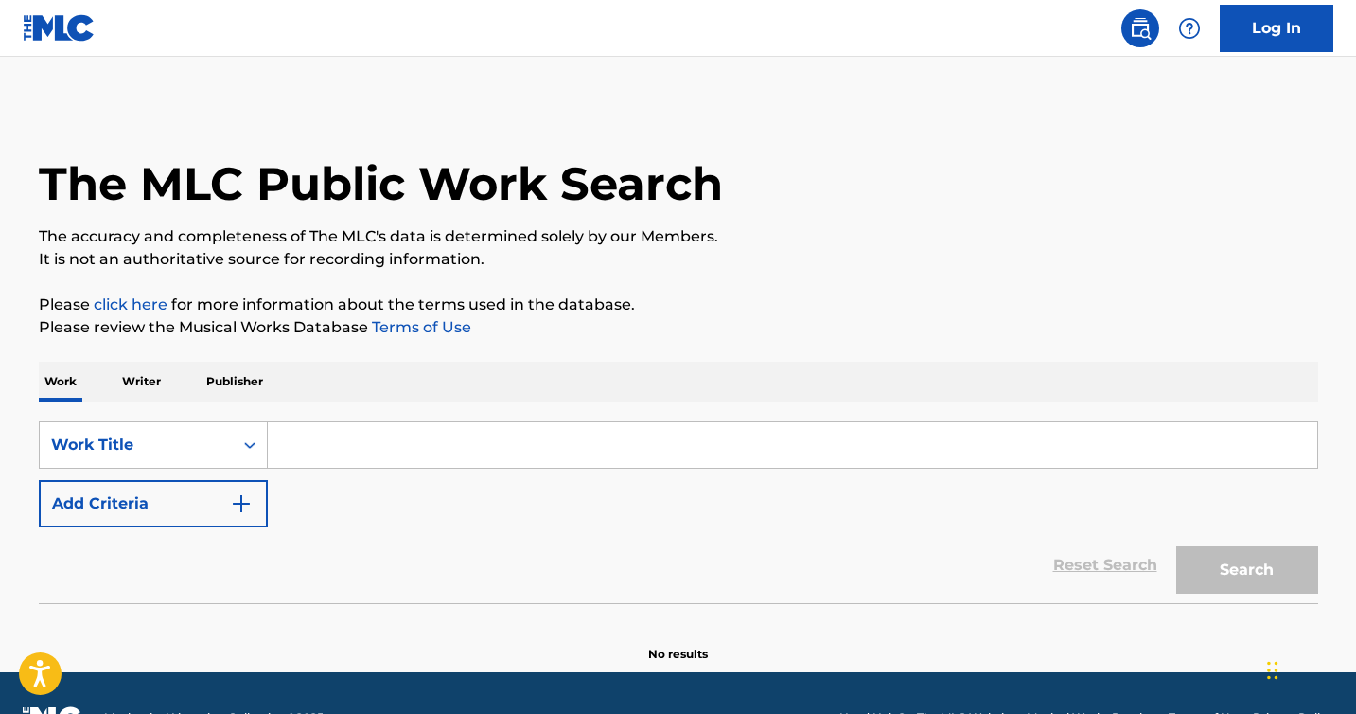
click at [492, 455] on input "Search Form" at bounding box center [793, 444] width 1050 height 45
paste input "Keith Forsey"
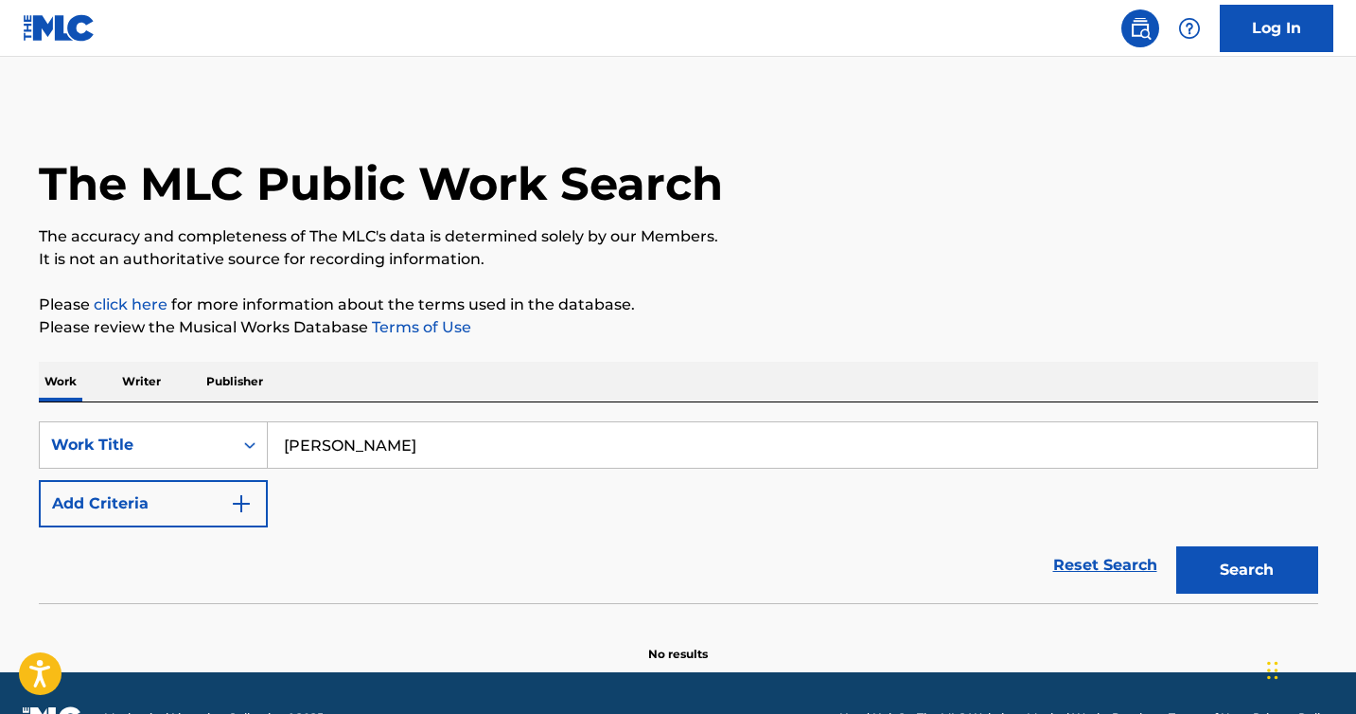
type input "Keith Forsey"
click at [1176, 546] on button "Search" at bounding box center [1247, 569] width 142 height 47
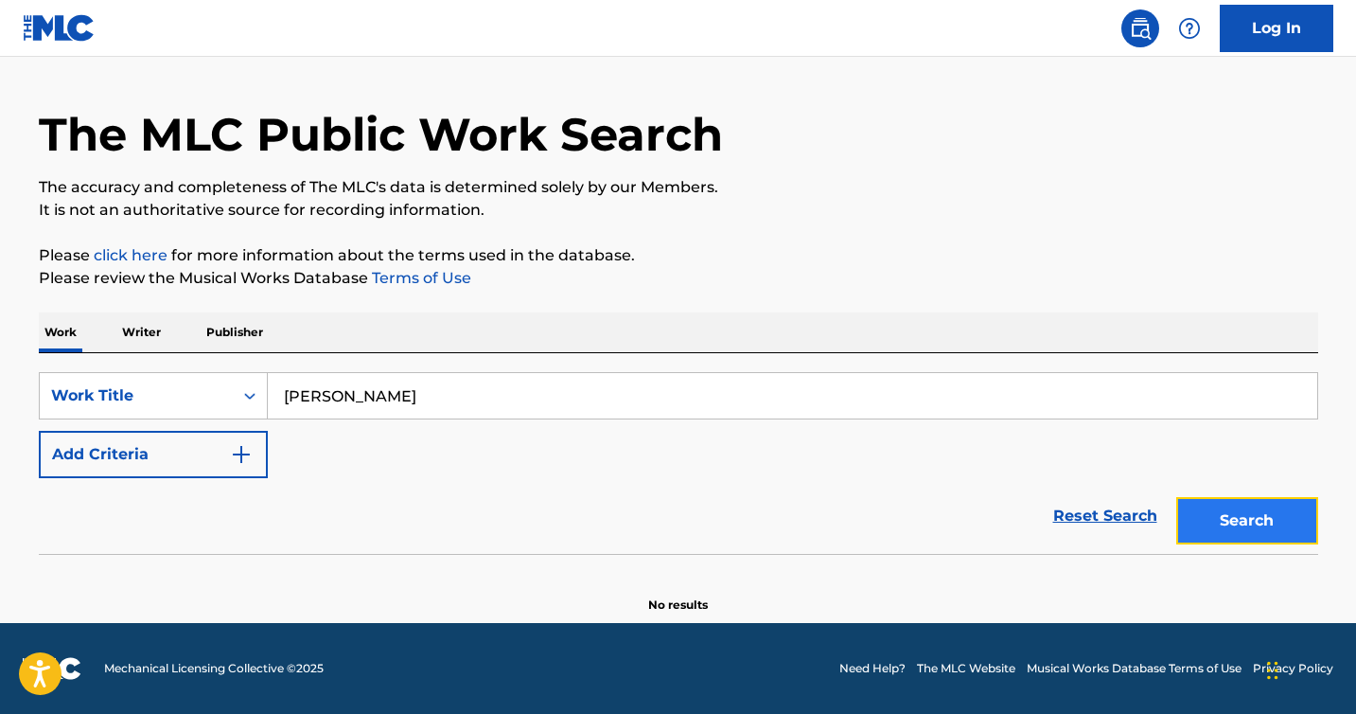
click at [1268, 512] on button "Search" at bounding box center [1247, 520] width 142 height 47
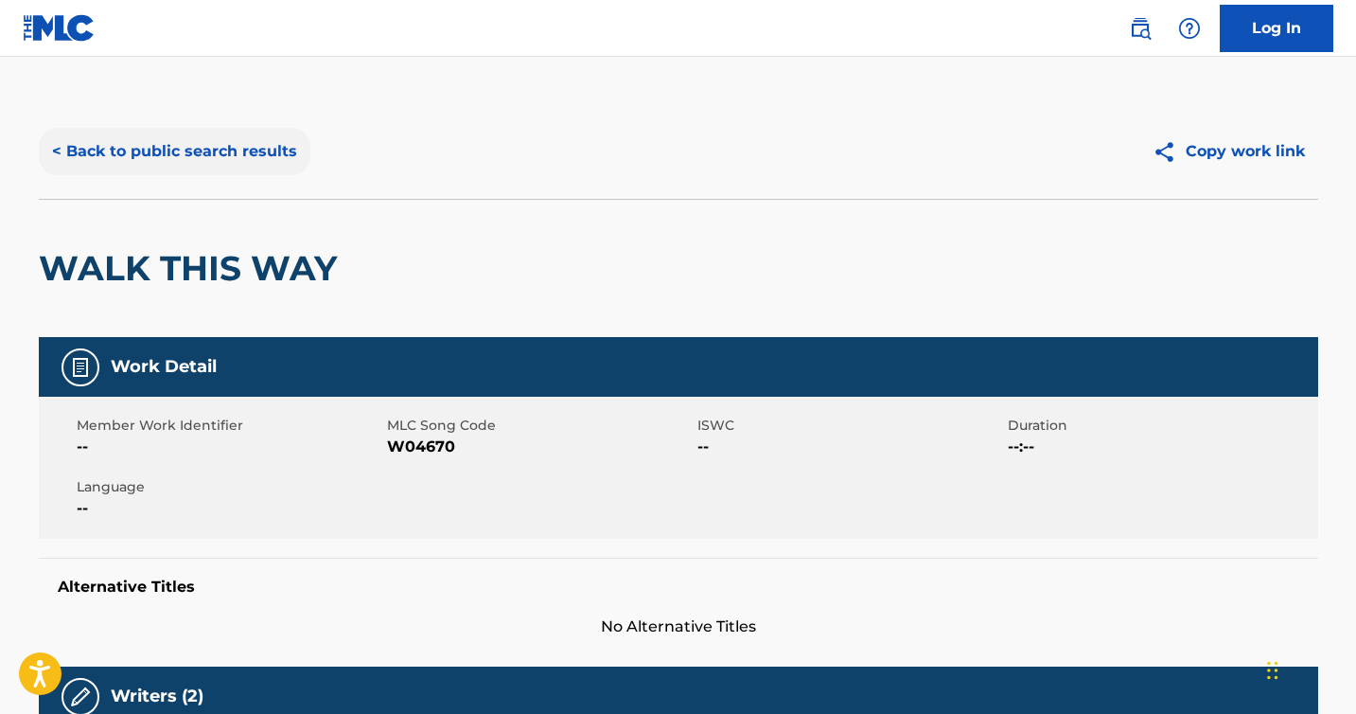
click at [238, 143] on button "< Back to public search results" at bounding box center [175, 151] width 272 height 47
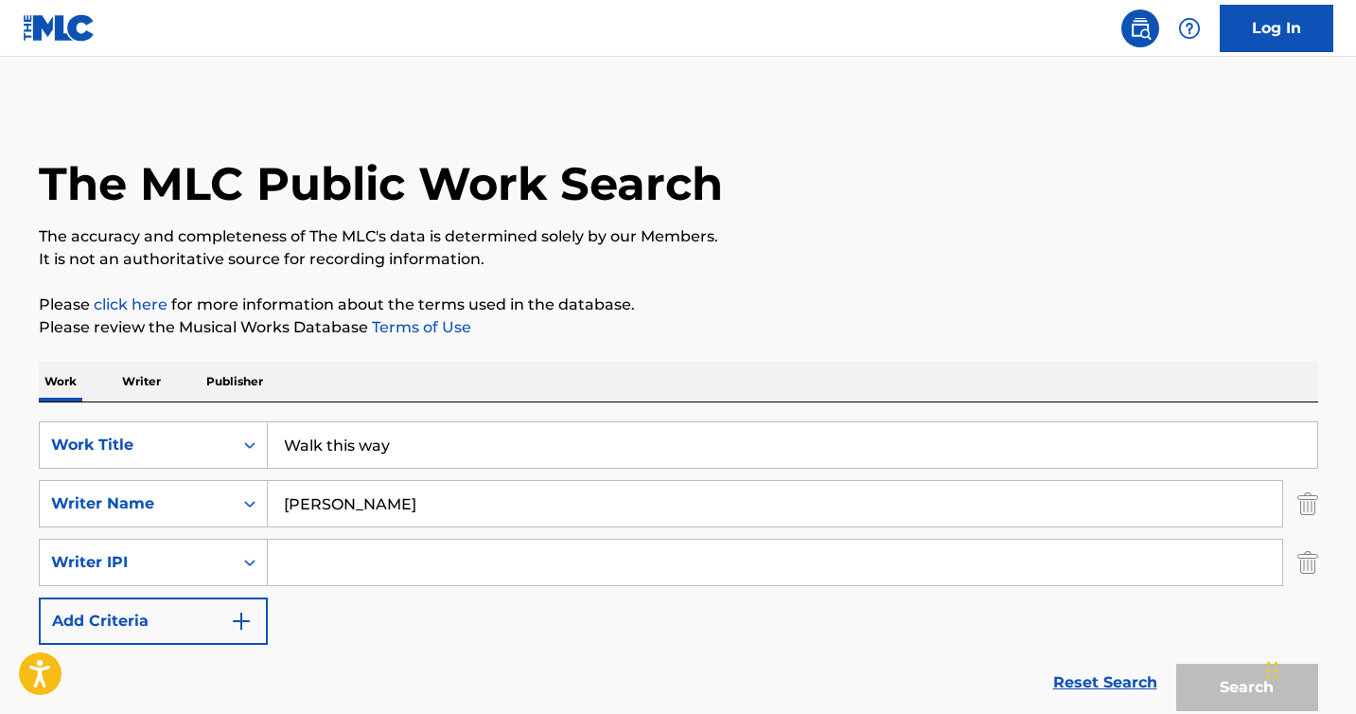
scroll to position [357, 0]
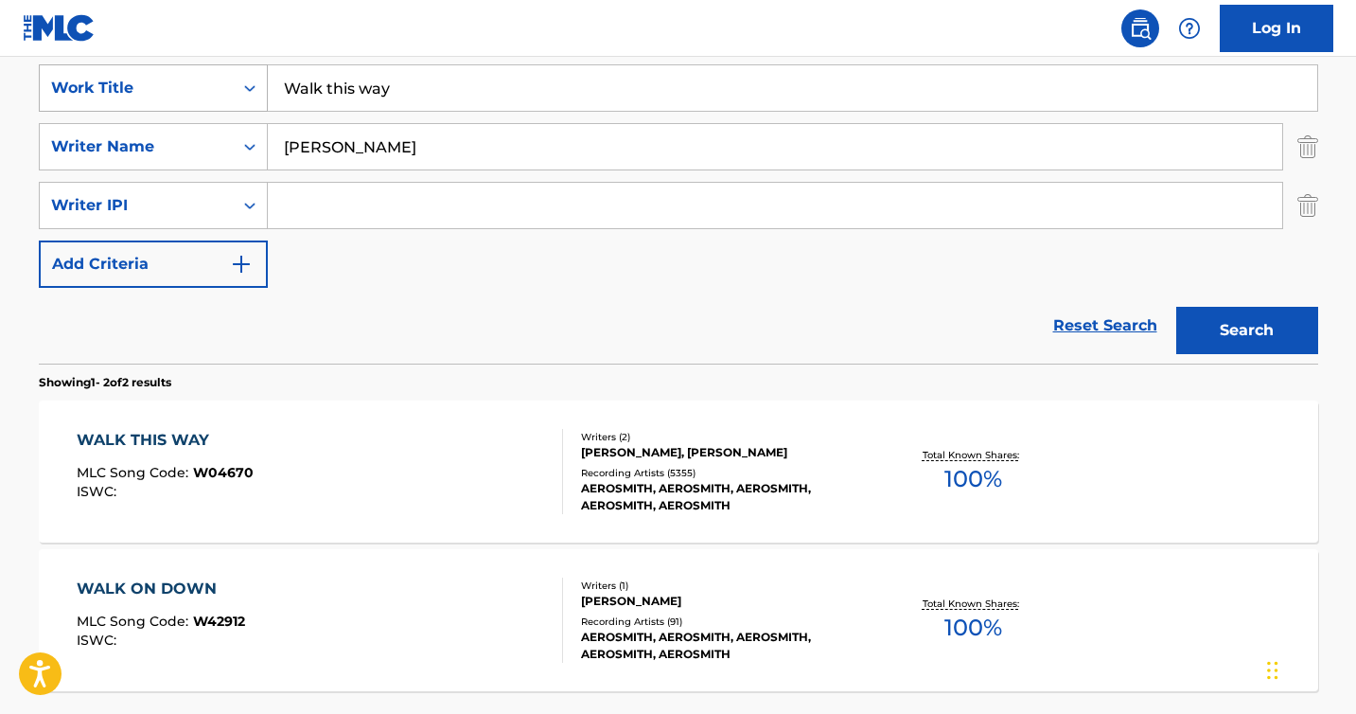
drag, startPoint x: 416, startPoint y: 99, endPoint x: 260, endPoint y: 99, distance: 156.2
click at [260, 99] on div "SearchWithCriteria68cb7f2e-d175-4684-a4f4-ab456492f425 Work Title Walk this way" at bounding box center [679, 87] width 1280 height 47
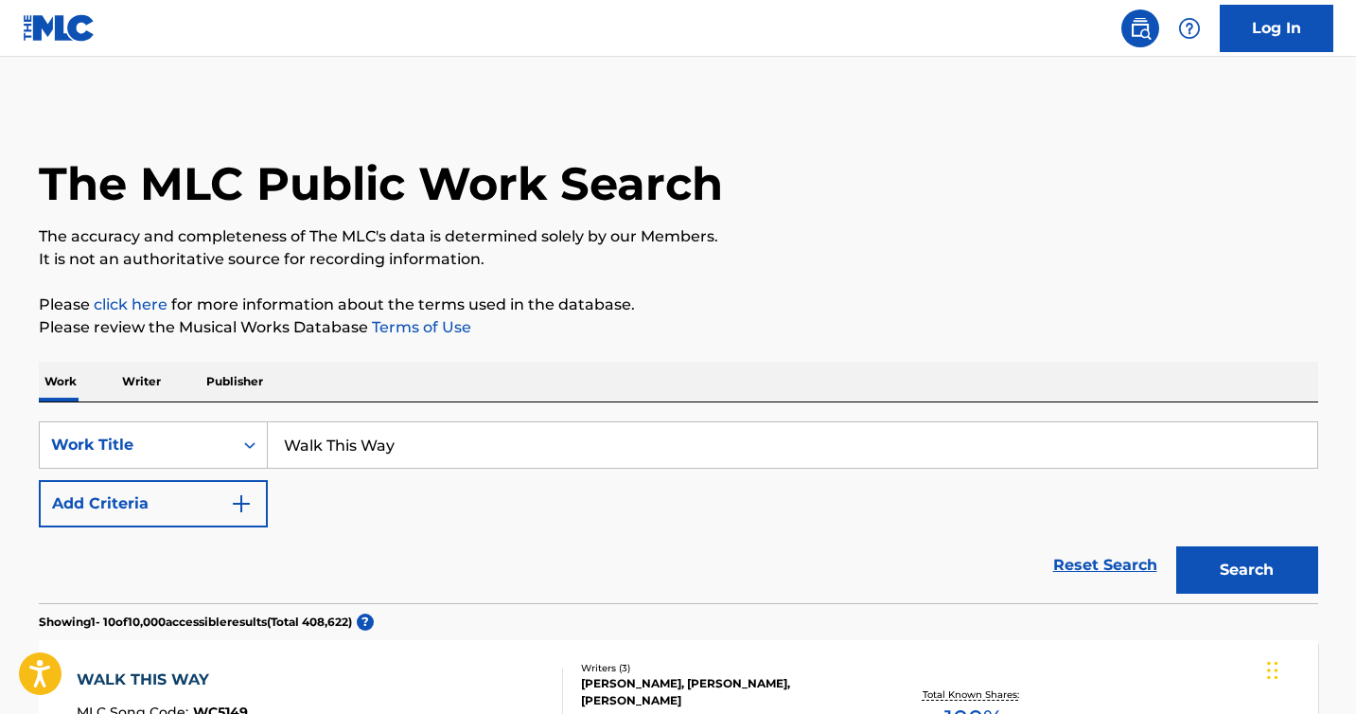
click at [444, 416] on div "SearchWithCriteria0cf45709-e9a6-4d89-b604-dbcf997871e7 Work Title Walk This Way…" at bounding box center [679, 502] width 1280 height 201
drag, startPoint x: 444, startPoint y: 442, endPoint x: 276, endPoint y: 443, distance: 167.5
click at [288, 443] on input "Walk This Way" at bounding box center [793, 444] width 1050 height 45
paste input "Don’t You"
type input "Don’t You"
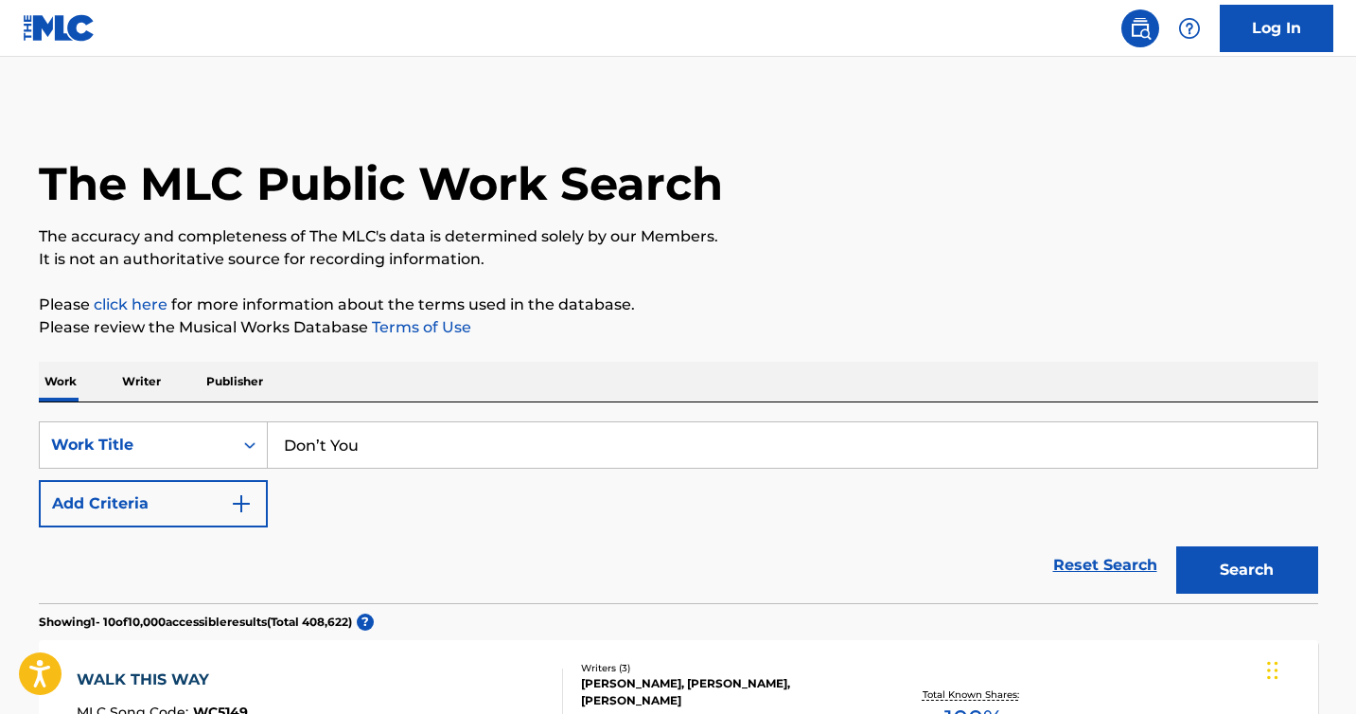
click at [1176, 546] on button "Search" at bounding box center [1247, 569] width 142 height 47
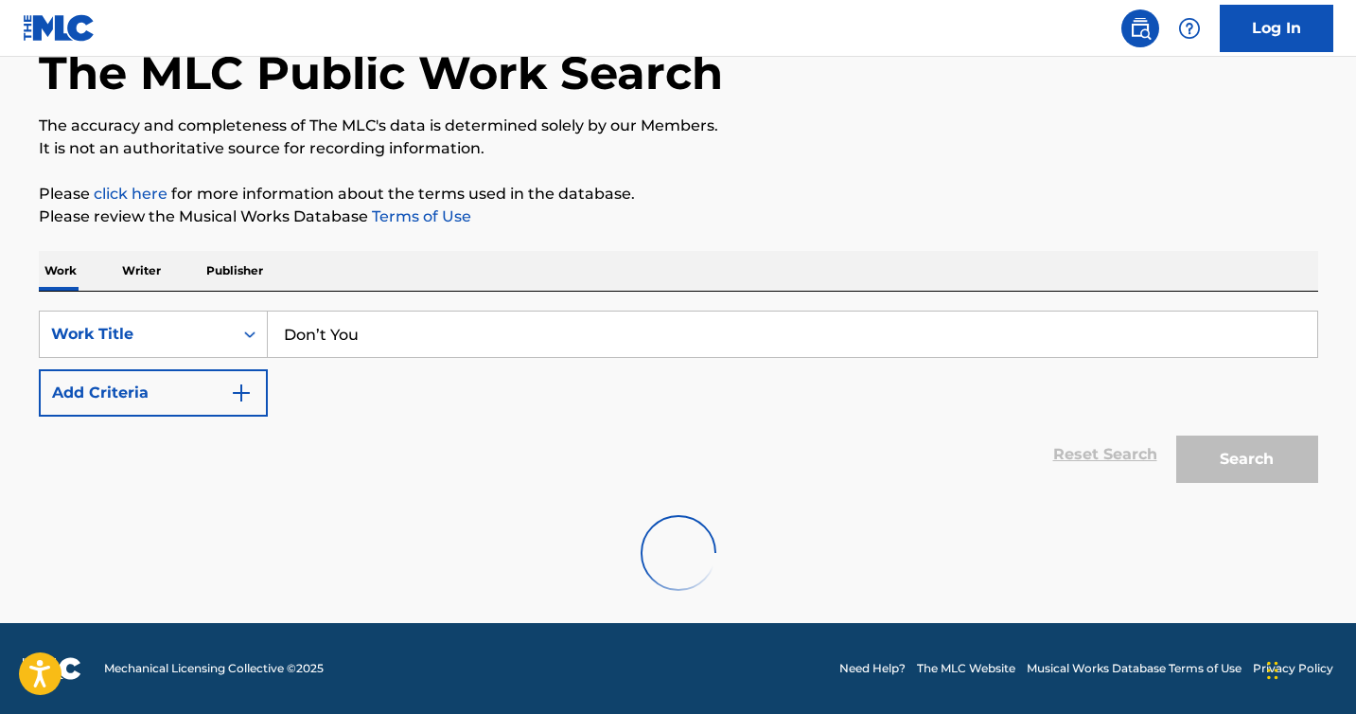
scroll to position [49, 0]
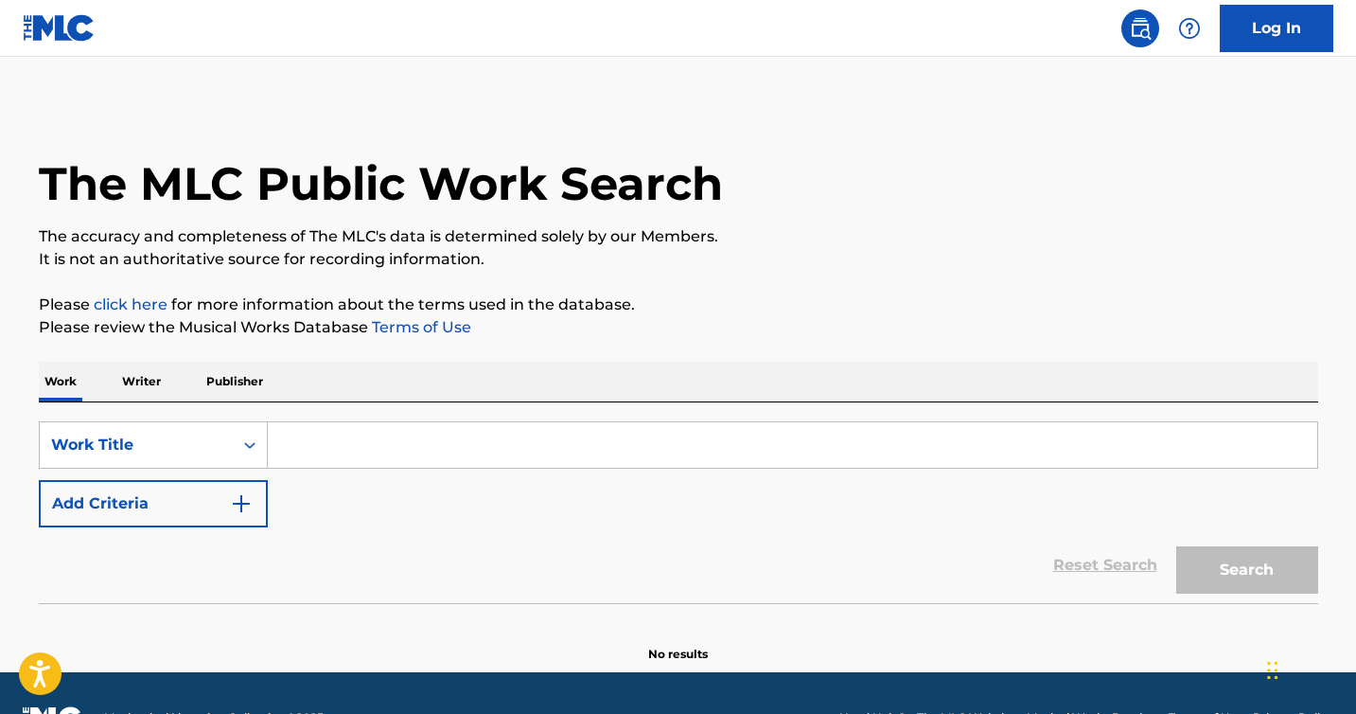
click at [660, 448] on input "Search Form" at bounding box center [793, 444] width 1050 height 45
paste input "Don’t You"
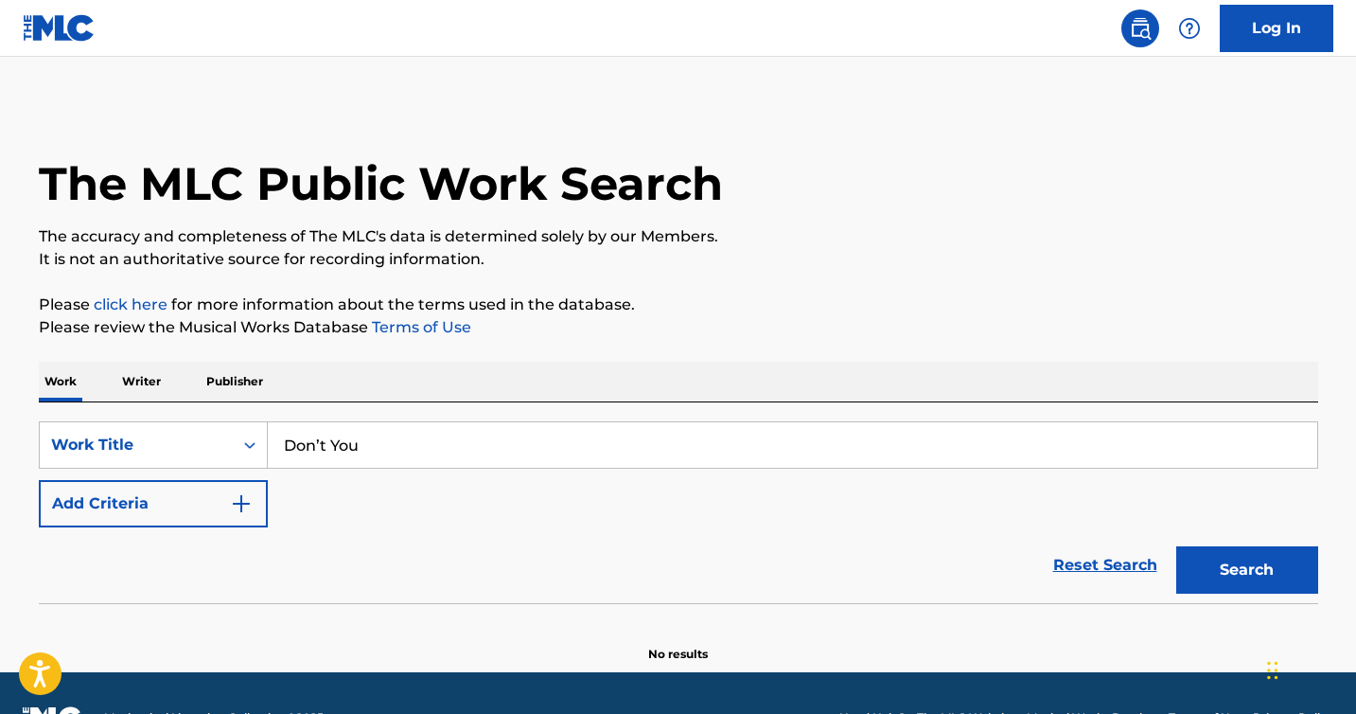
type input "Don’t You"
click at [1176, 546] on button "Search" at bounding box center [1247, 569] width 142 height 47
